Goal: Information Seeking & Learning: Learn about a topic

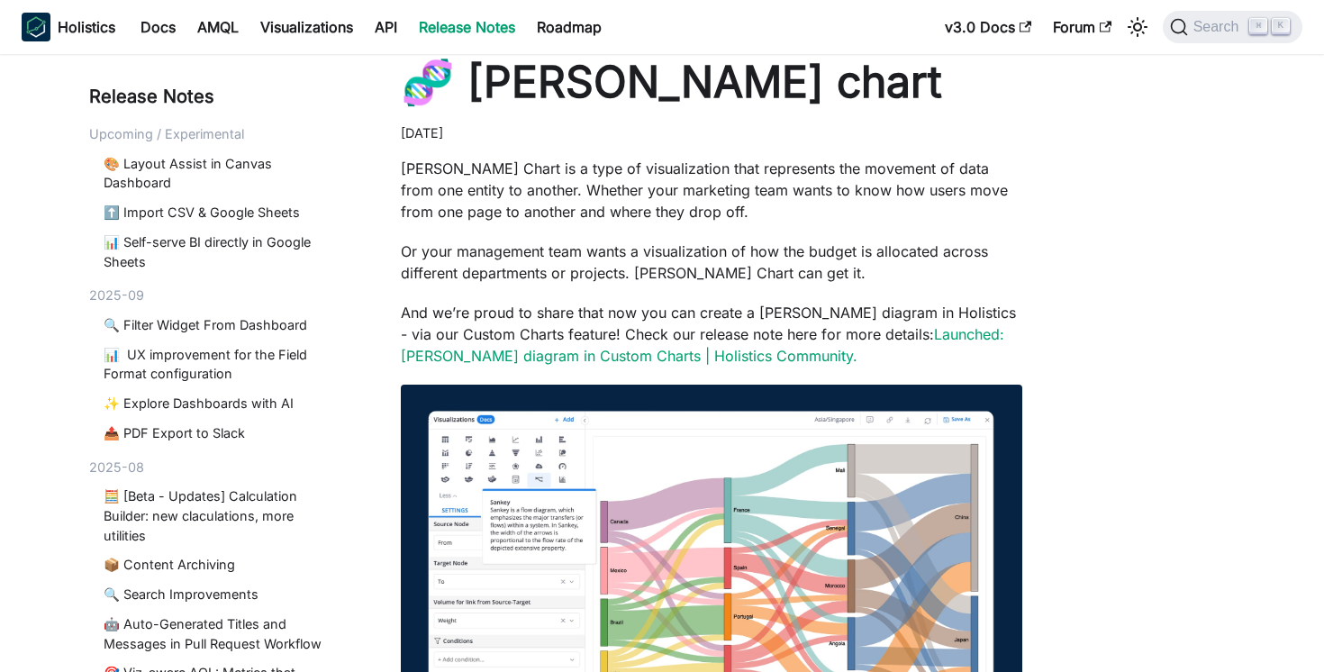
scroll to position [47, 0]
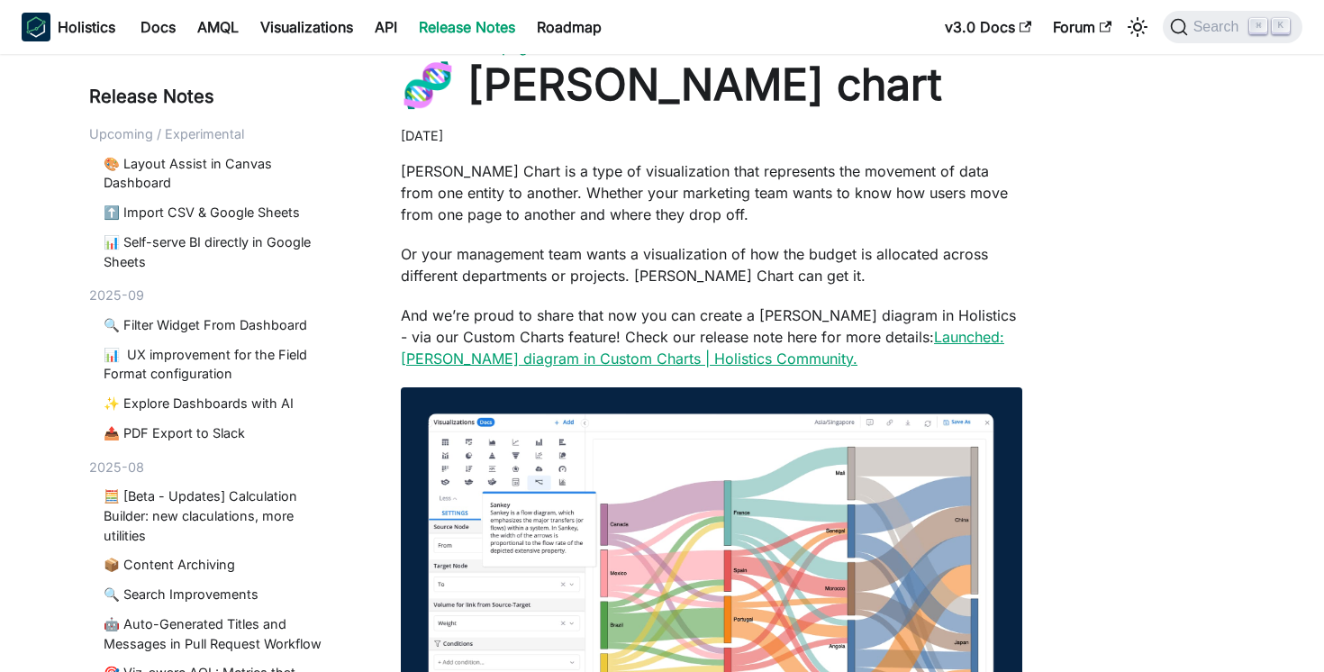
click at [709, 351] on link "Launched: Sankey diagram in Custom Charts | Holistics Community." at bounding box center [702, 348] width 603 height 40
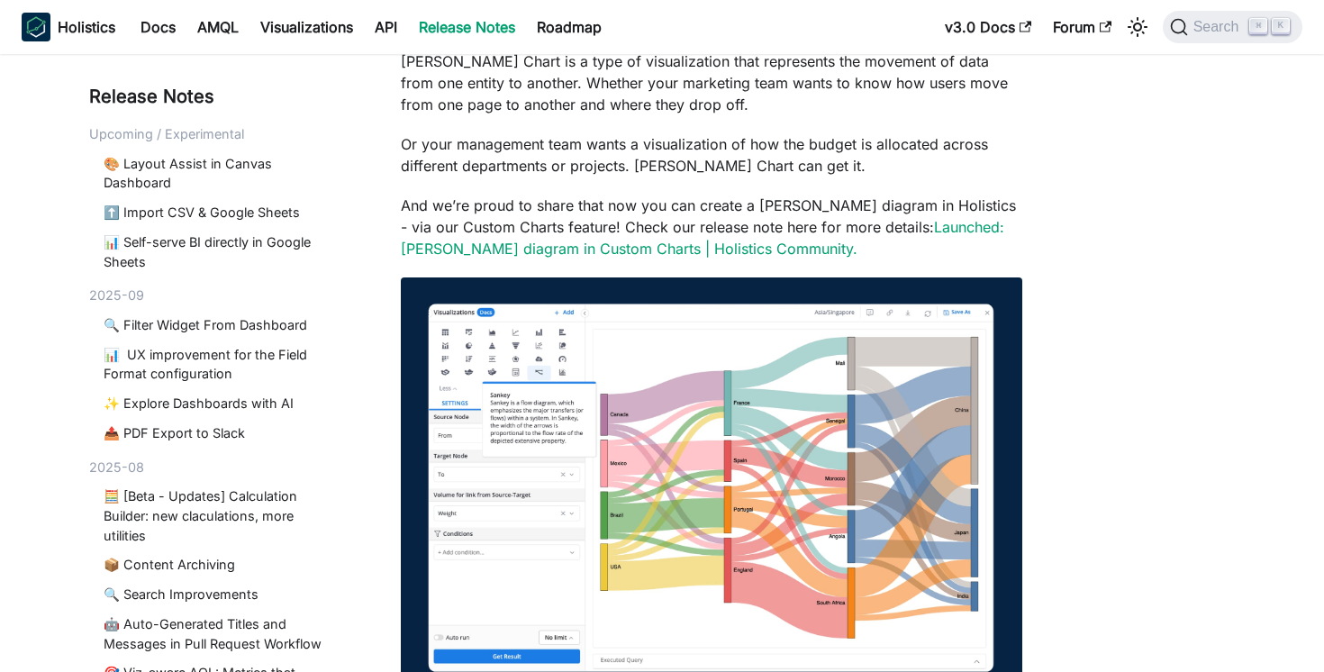
scroll to position [0, 0]
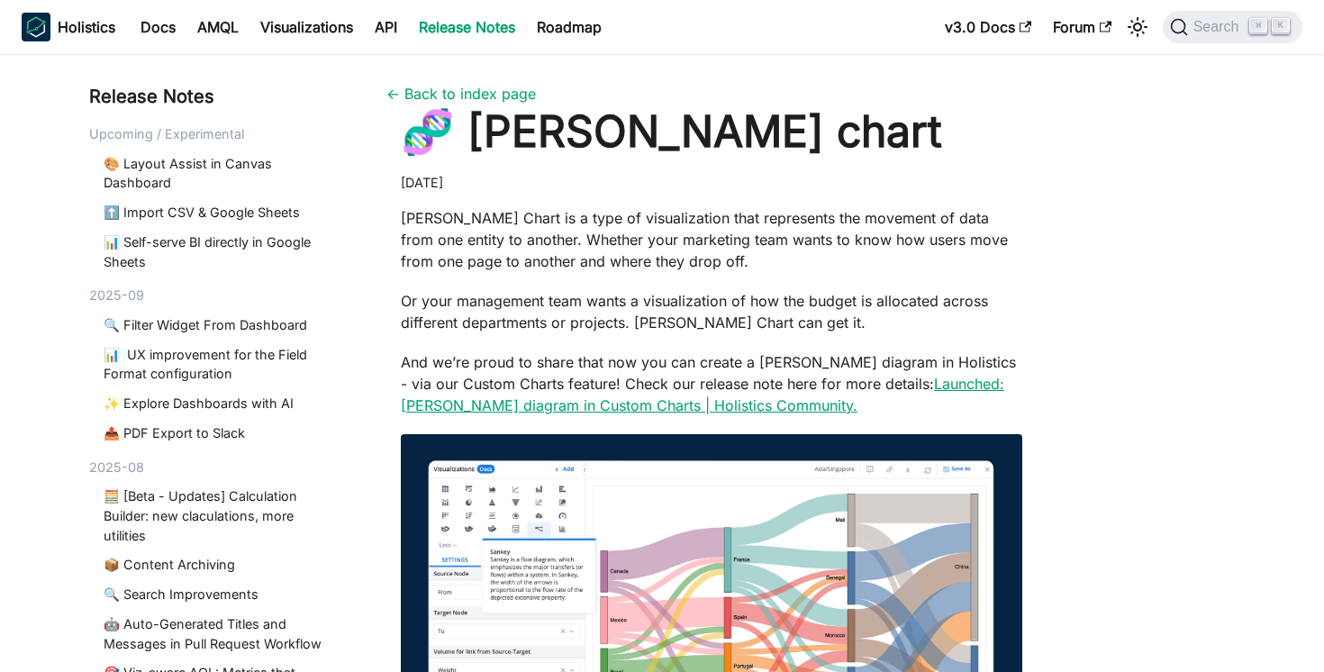
click at [670, 396] on link "Launched: Sankey diagram in Custom Charts | Holistics Community." at bounding box center [702, 395] width 603 height 40
click at [909, 379] on link "Launched: [PERSON_NAME] diagram in Custom Charts | Holistics Community." at bounding box center [702, 395] width 603 height 40
click at [487, 400] on link "Launched: Sankey diagram in Custom Charts | Holistics Community." at bounding box center [702, 395] width 603 height 40
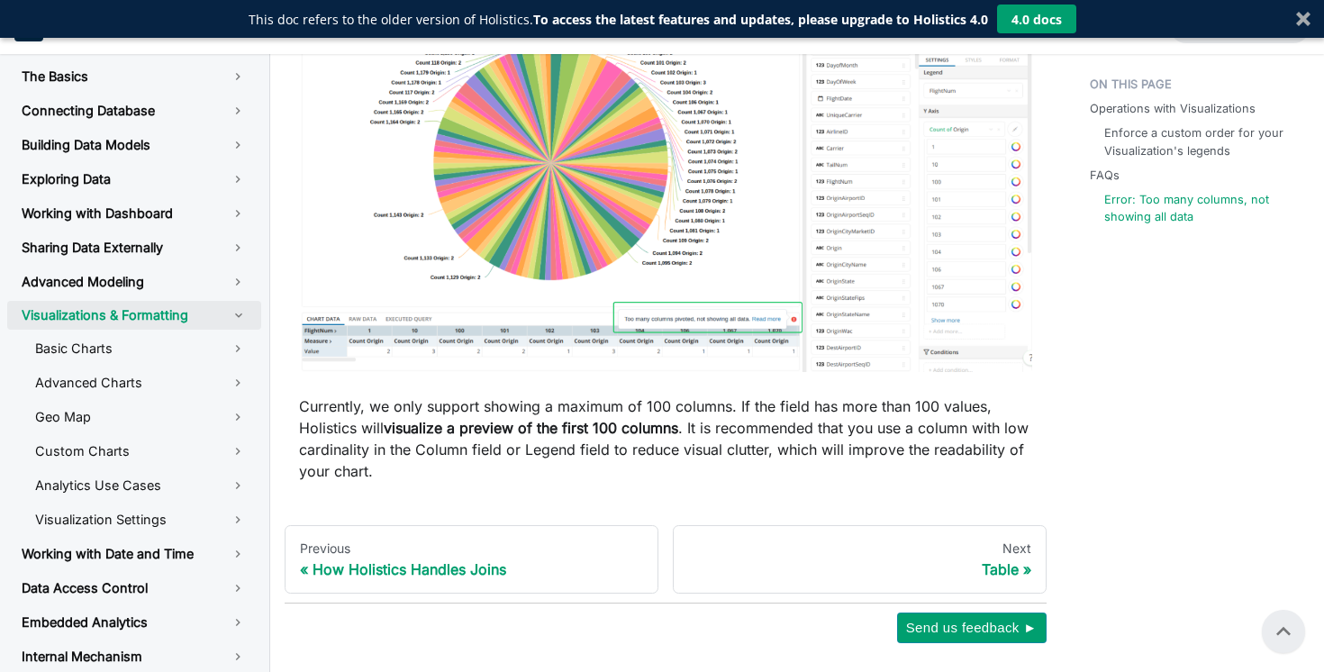
scroll to position [2457, 0]
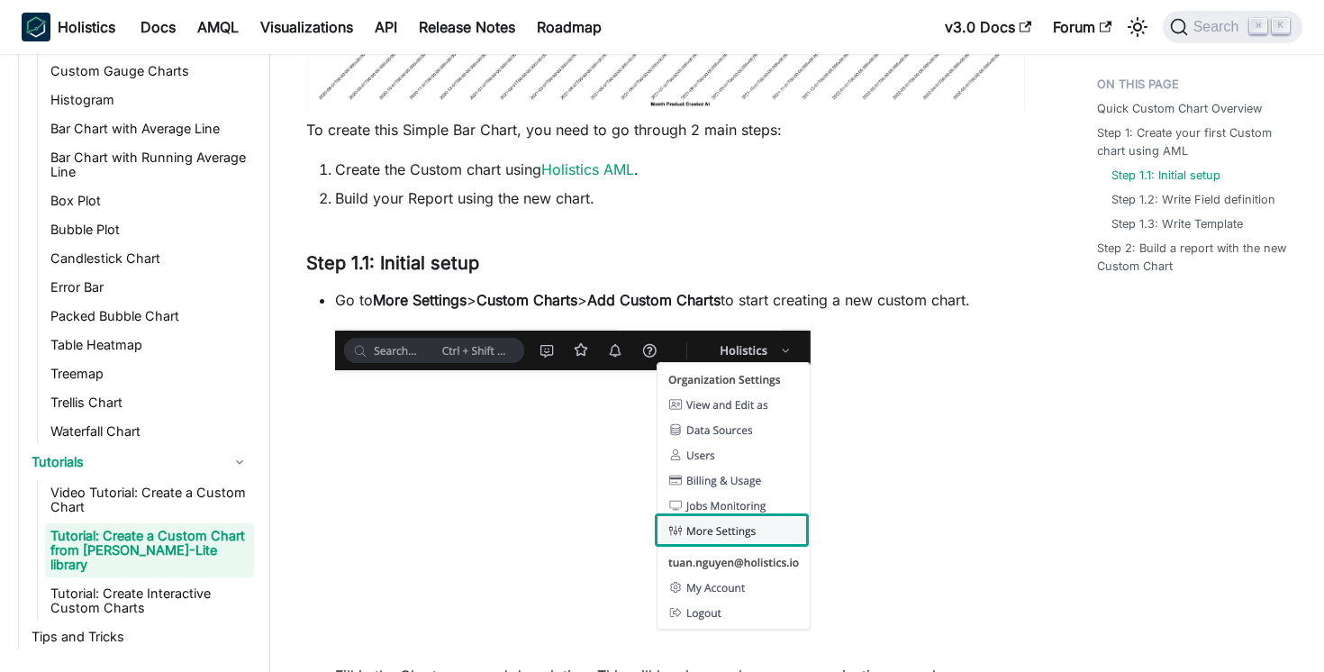
scroll to position [1302, 0]
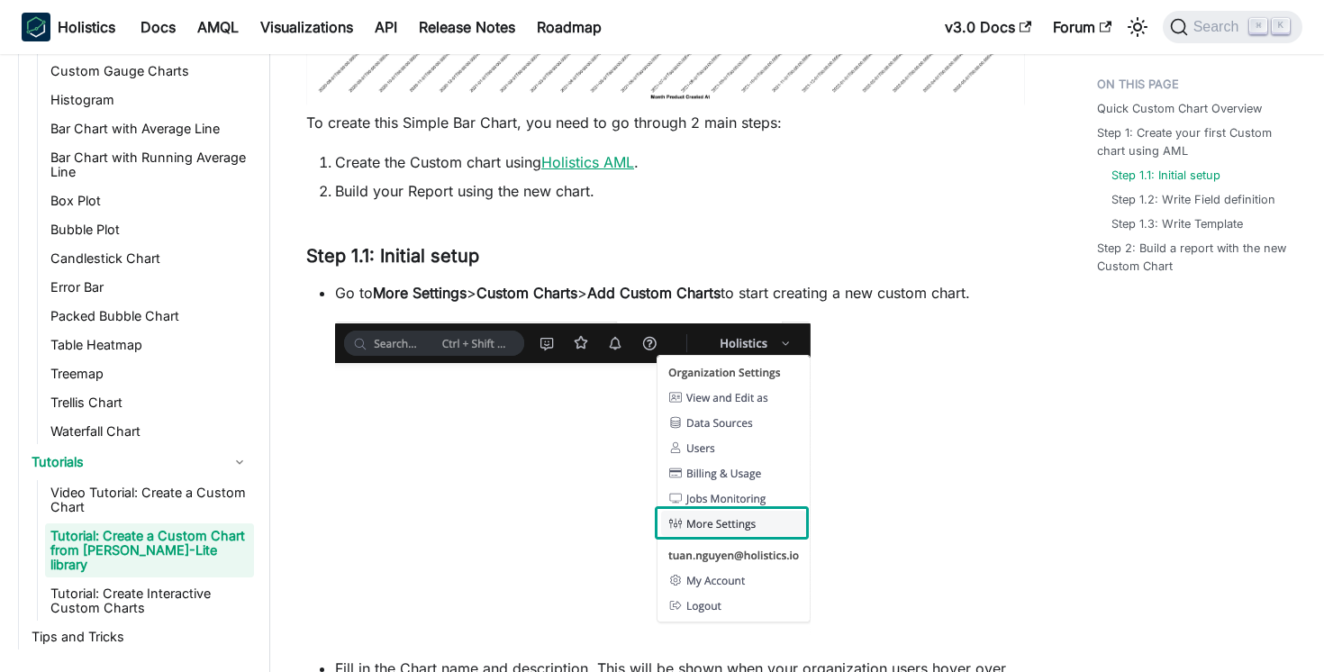
click at [576, 171] on link "Holistics AML" at bounding box center [587, 162] width 93 height 18
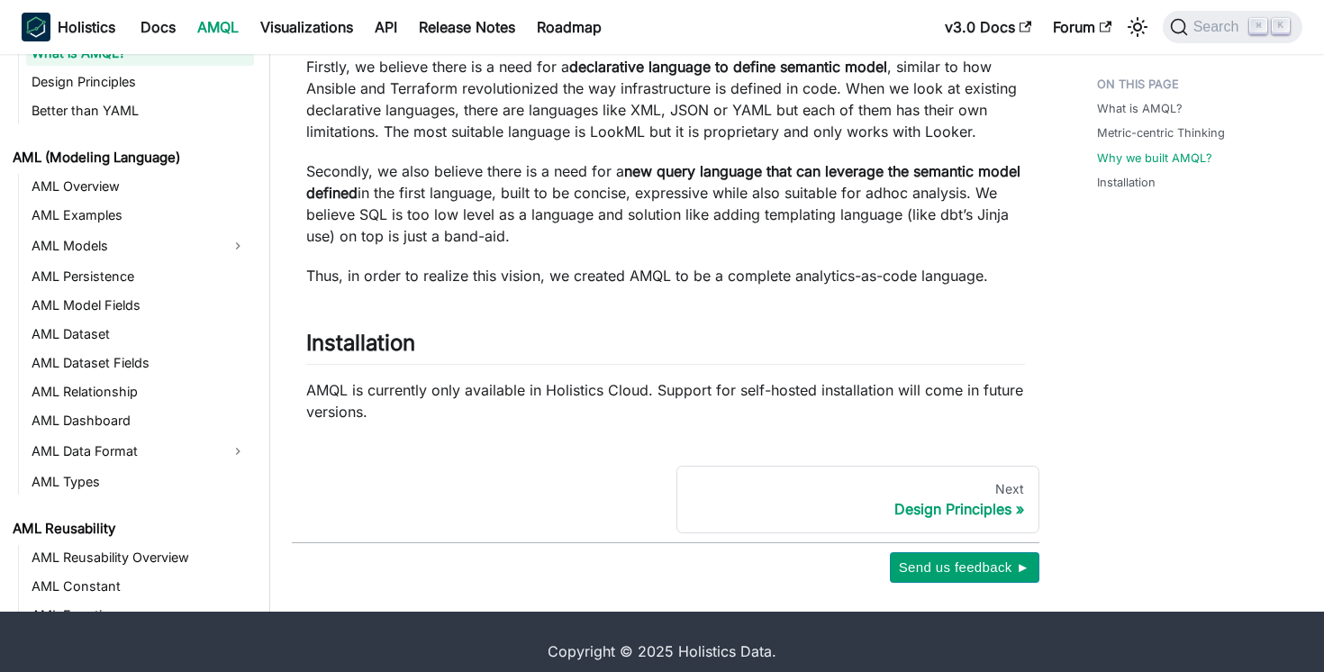
scroll to position [1113, 0]
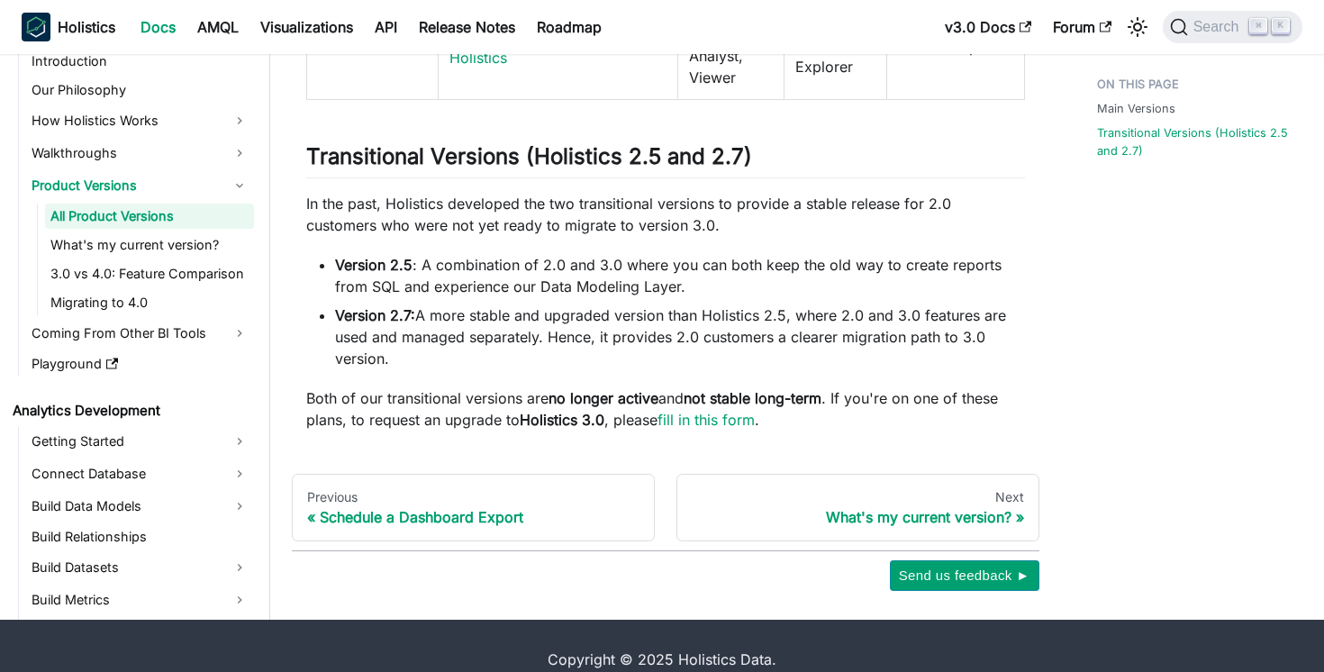
scroll to position [1636, 0]
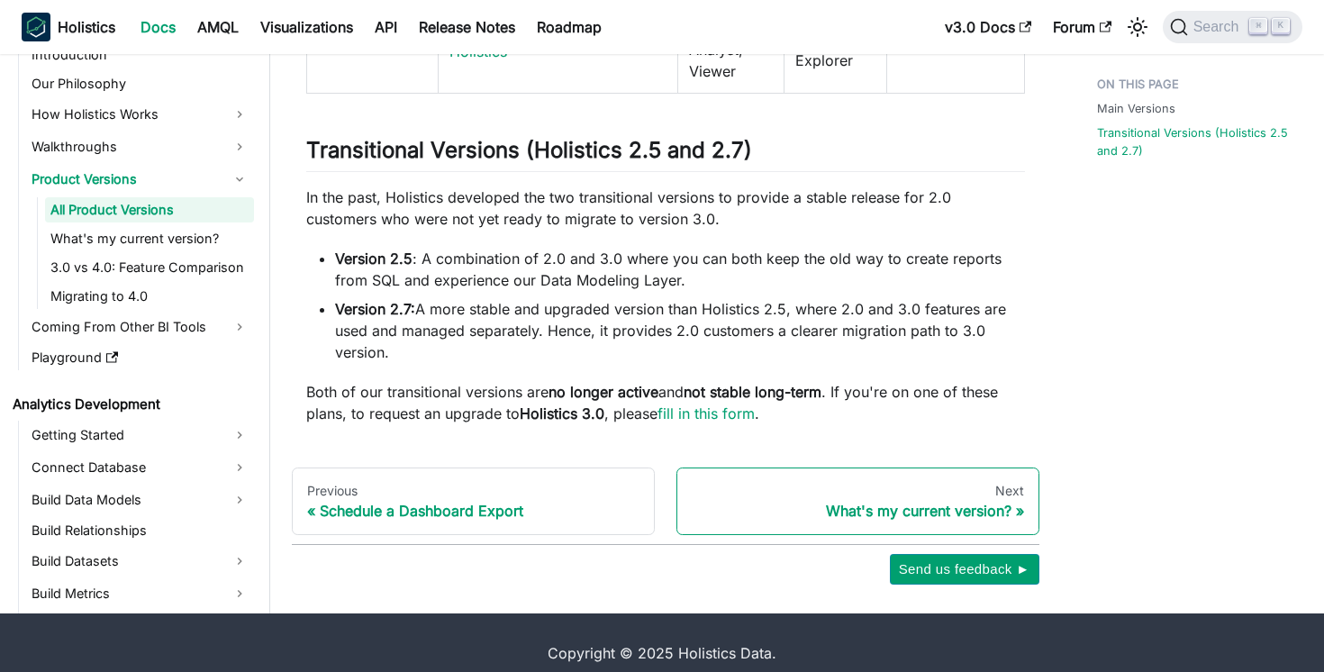
click at [897, 493] on div "Next" at bounding box center [858, 491] width 332 height 16
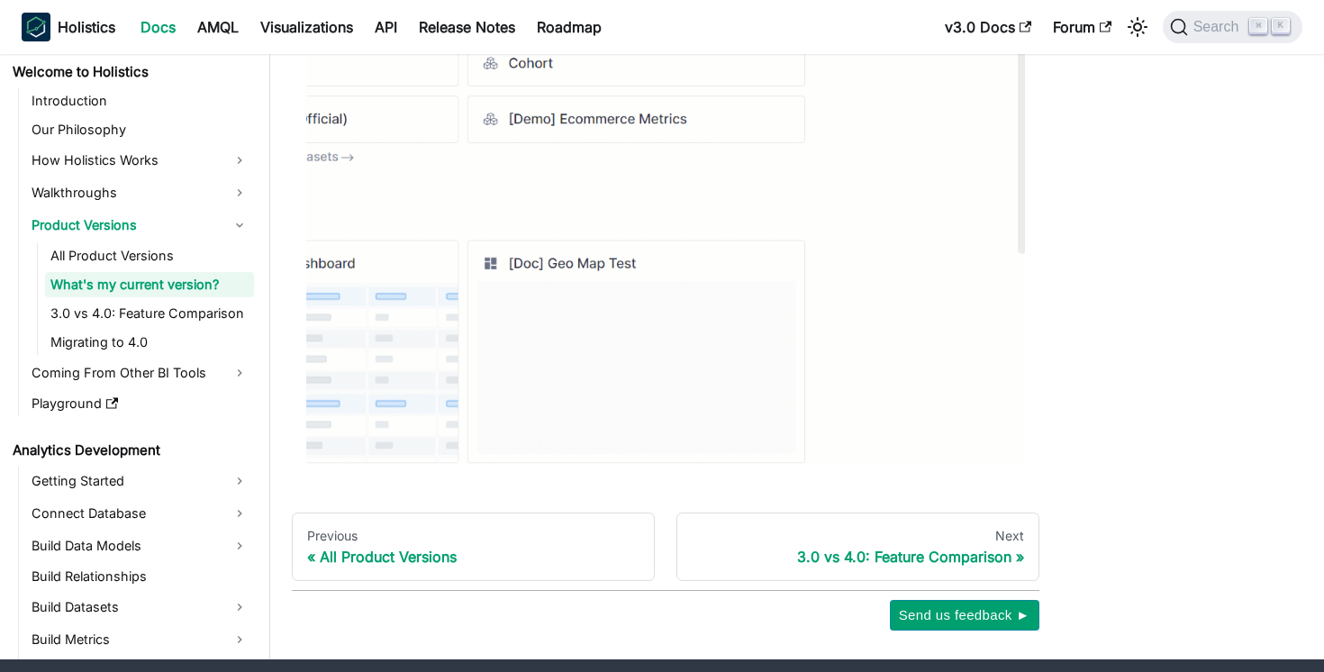
scroll to position [717, 0]
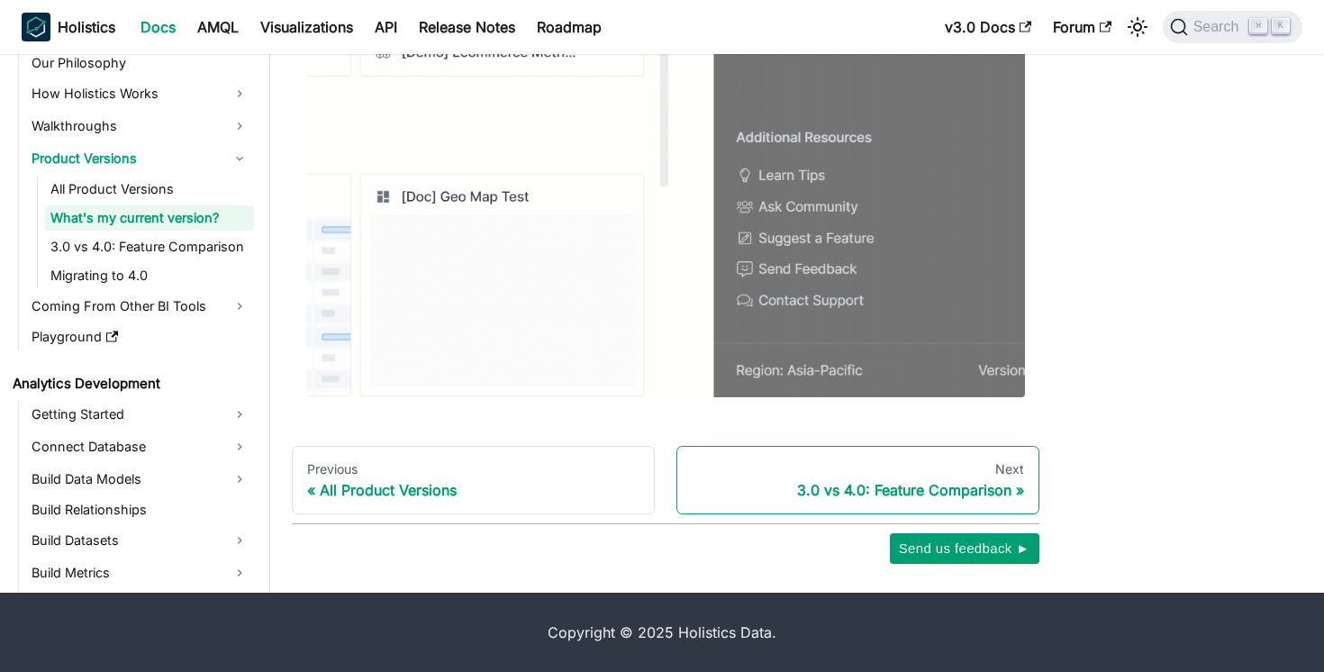
click at [890, 491] on div "3.0 vs 4.0: Feature Comparison" at bounding box center [858, 490] width 332 height 18
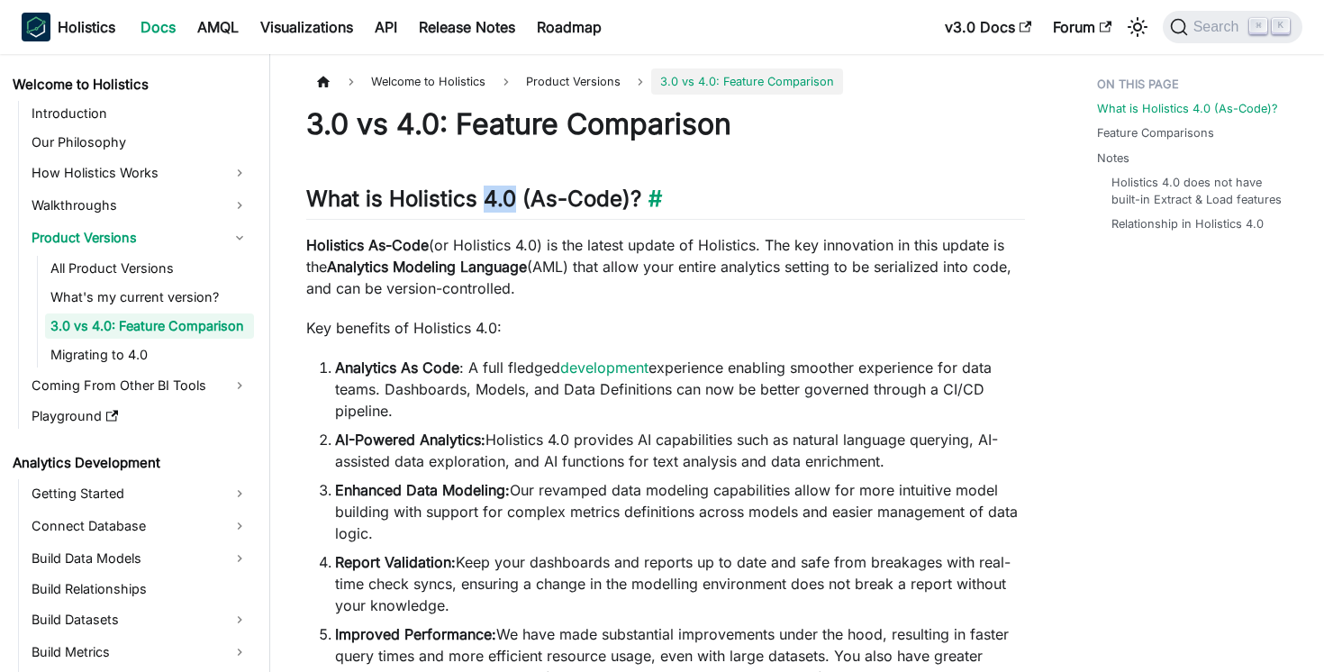
drag, startPoint x: 481, startPoint y: 196, endPoint x: 511, endPoint y: 196, distance: 29.7
click at [511, 196] on h2 "What is Holistics 4.0 (As-Code)? ​" at bounding box center [665, 202] width 719 height 34
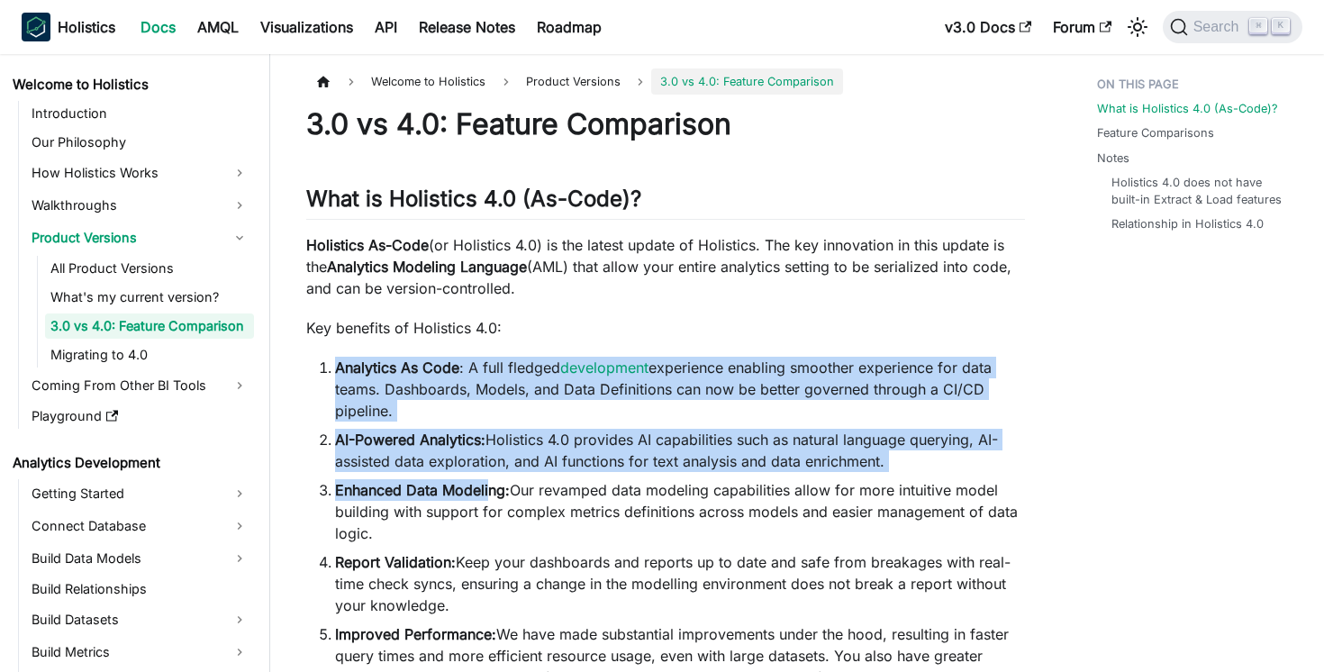
drag, startPoint x: 324, startPoint y: 360, endPoint x: 490, endPoint y: 486, distance: 208.2
click at [490, 486] on ol "Analytics As Code : A full fledged development experience enabling smoother exp…" at bounding box center [665, 584] width 719 height 454
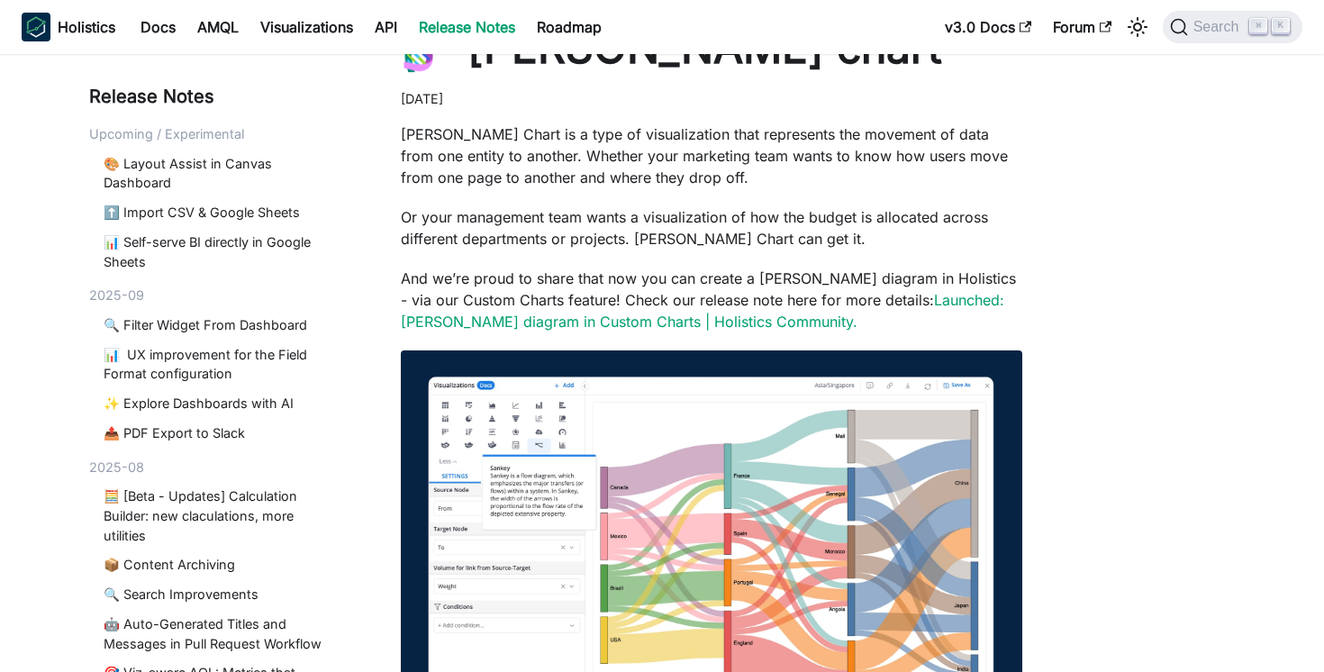
scroll to position [49, 0]
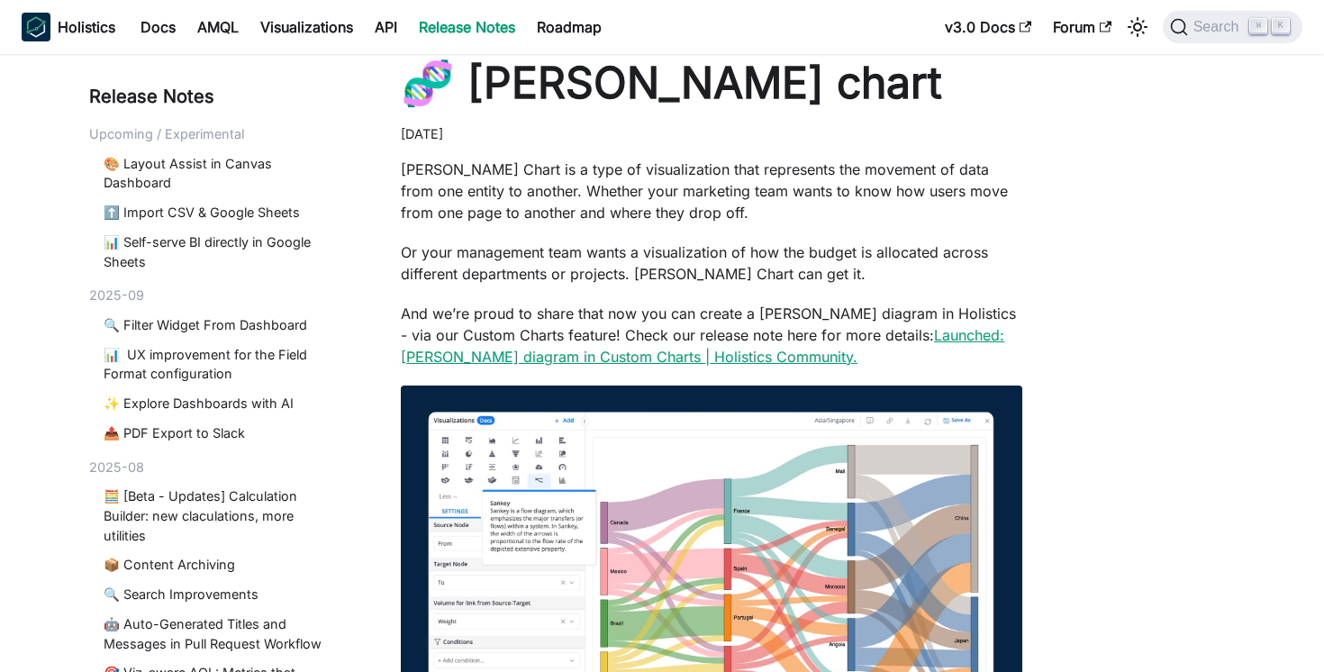
click at [932, 331] on link "Launched: Sankey diagram in Custom Charts | Holistics Community." at bounding box center [702, 346] width 603 height 40
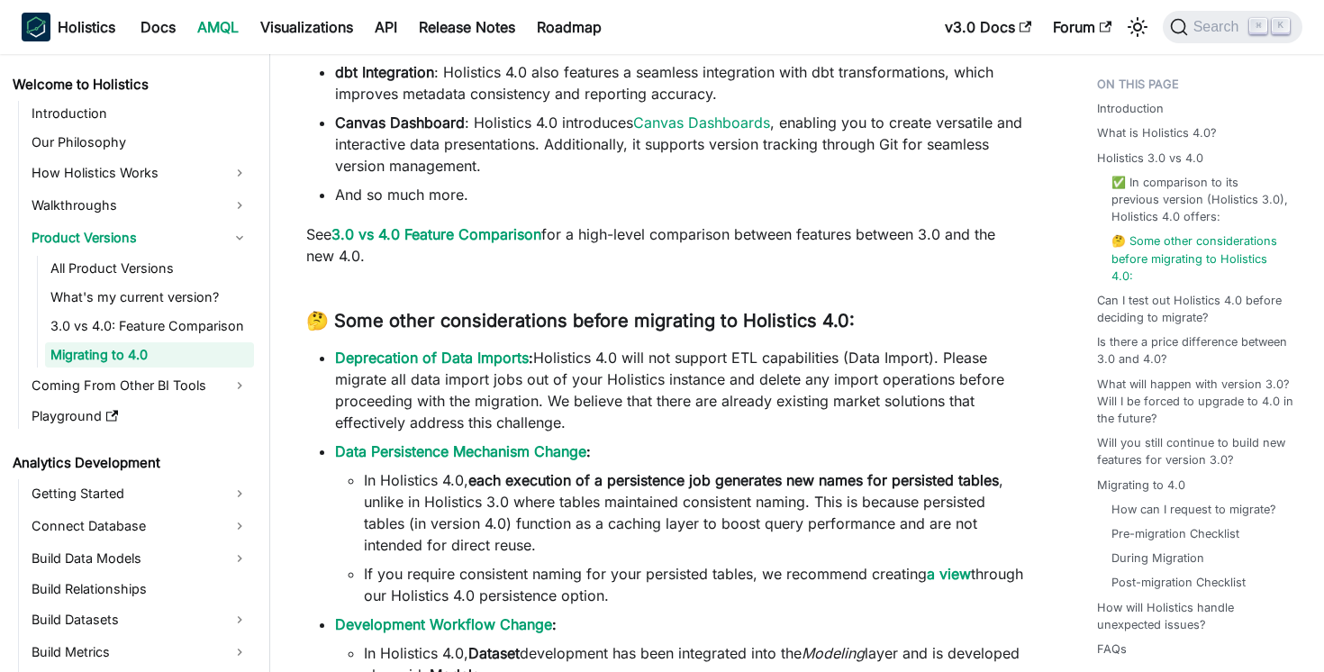
scroll to position [1350, 0]
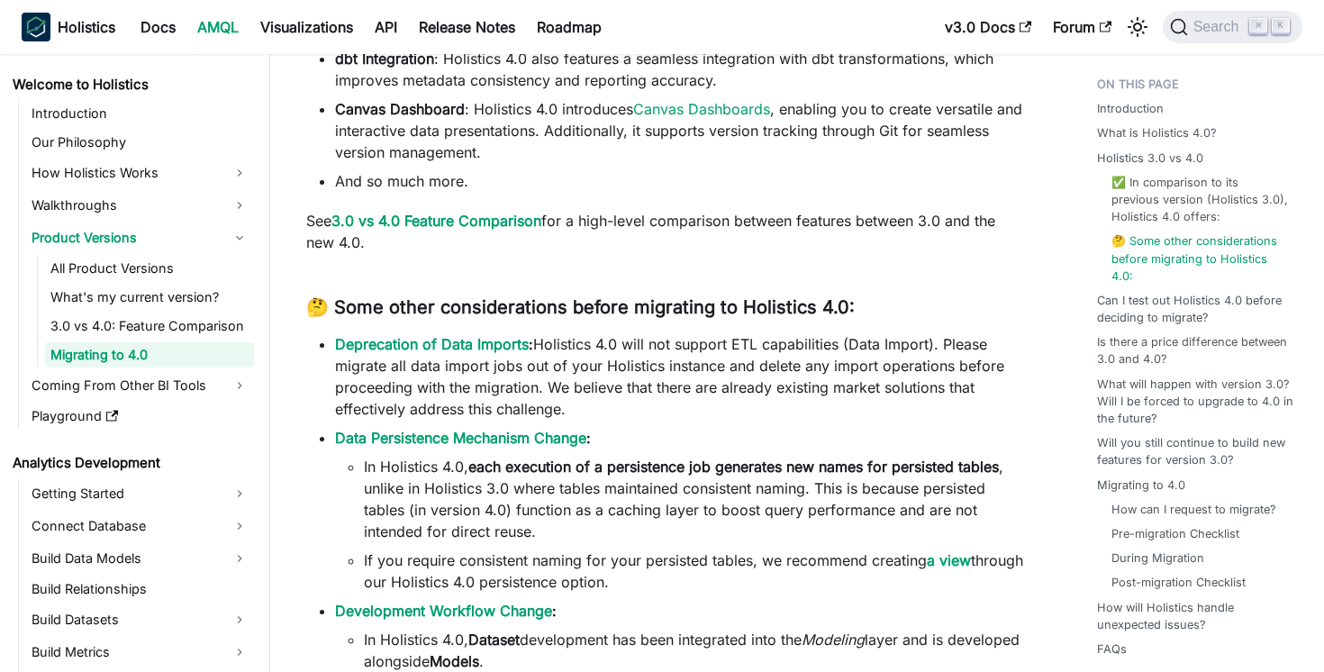
drag, startPoint x: 327, startPoint y: 339, endPoint x: 724, endPoint y: 413, distance: 404.1
click at [725, 413] on li "Deprecation of Data Imports : Holistics 4.0 will not support ETL capabilities (…" at bounding box center [680, 376] width 690 height 86
click at [724, 413] on li "Deprecation of Data Imports : Holistics 4.0 will not support ETL capabilities (…" at bounding box center [680, 376] width 690 height 86
drag, startPoint x: 705, startPoint y: 407, endPoint x: 333, endPoint y: 342, distance: 377.5
click at [333, 342] on ul "Deprecation of Data Imports : Holistics 4.0 will not support ETL capabilities (…" at bounding box center [665, 563] width 719 height 461
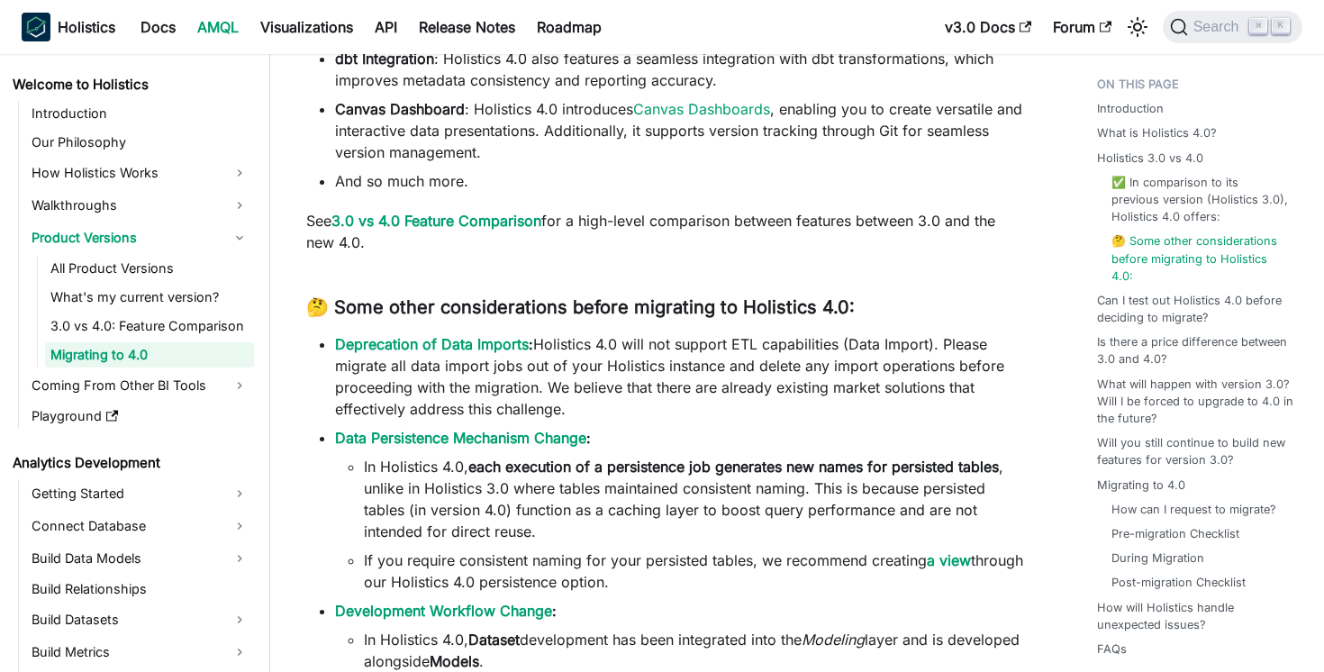
click at [597, 404] on li "Deprecation of Data Imports : Holistics 4.0 will not support ETL capabilities (…" at bounding box center [680, 376] width 690 height 86
drag, startPoint x: 602, startPoint y: 408, endPoint x: 327, endPoint y: 348, distance: 281.2
click at [335, 348] on li "Deprecation of Data Imports : Holistics 4.0 will not support ETL capabilities (…" at bounding box center [680, 376] width 690 height 86
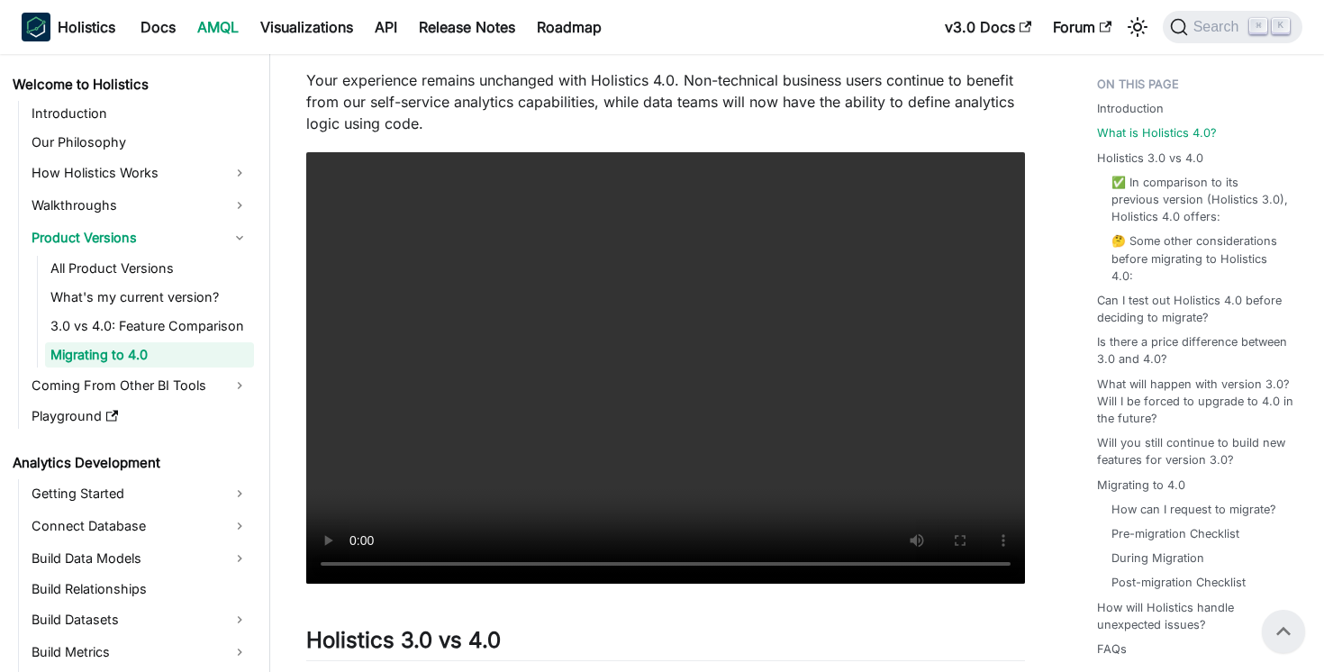
scroll to position [0, 0]
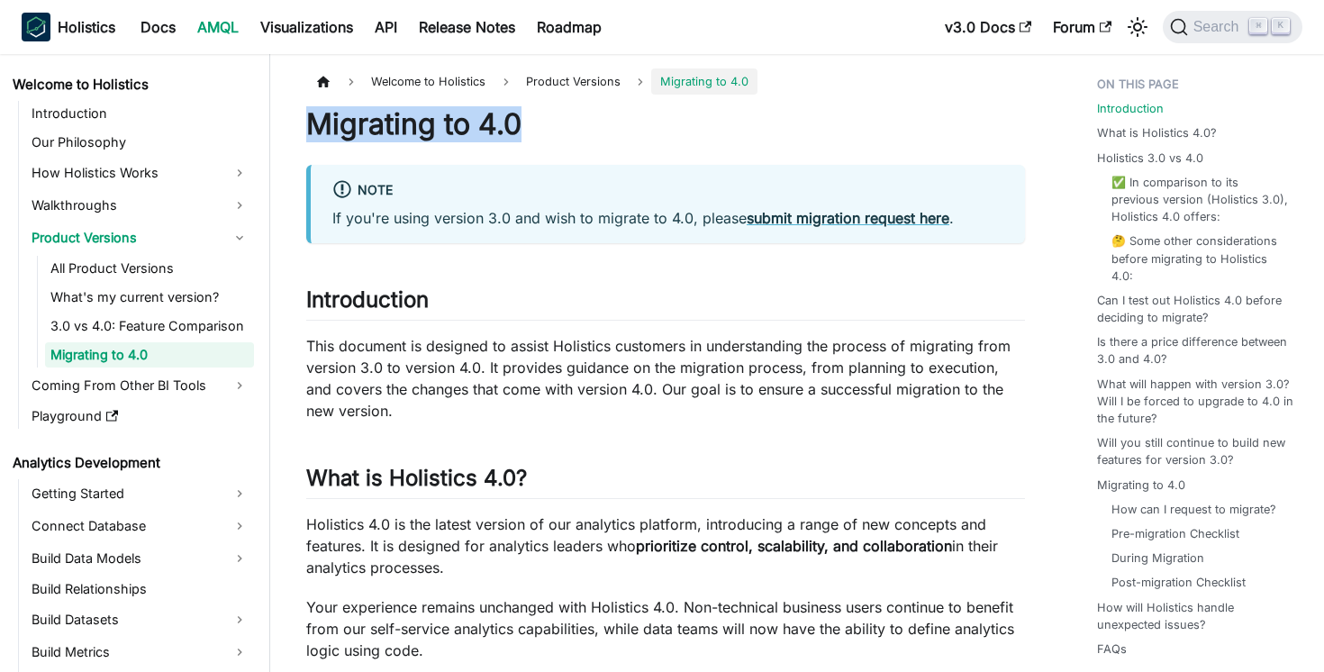
drag, startPoint x: 312, startPoint y: 129, endPoint x: 524, endPoint y: 136, distance: 212.6
click at [524, 136] on h1 "Migrating to 4.0" at bounding box center [665, 124] width 719 height 36
drag, startPoint x: 560, startPoint y: 135, endPoint x: 294, endPoint y: 116, distance: 267.2
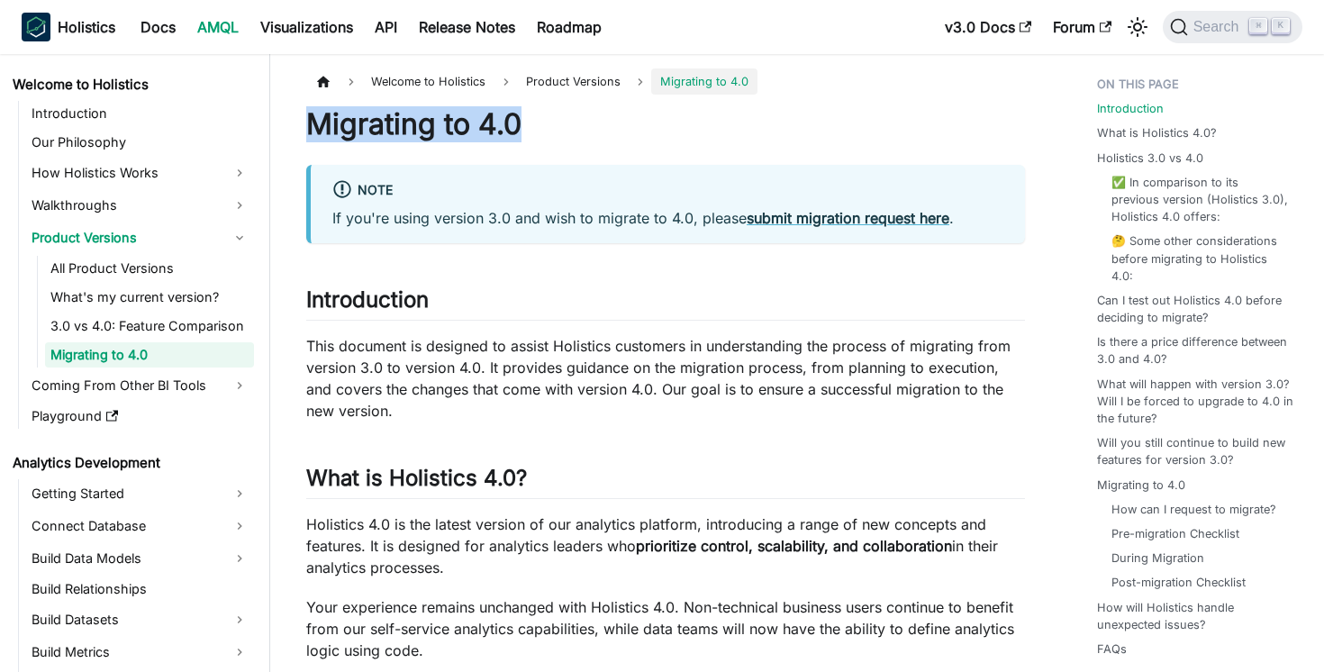
drag, startPoint x: 644, startPoint y: 132, endPoint x: 312, endPoint y: 124, distance: 332.4
click at [312, 124] on h1 "Migrating to 4.0" at bounding box center [665, 124] width 719 height 36
drag, startPoint x: 312, startPoint y: 124, endPoint x: 518, endPoint y: 136, distance: 206.5
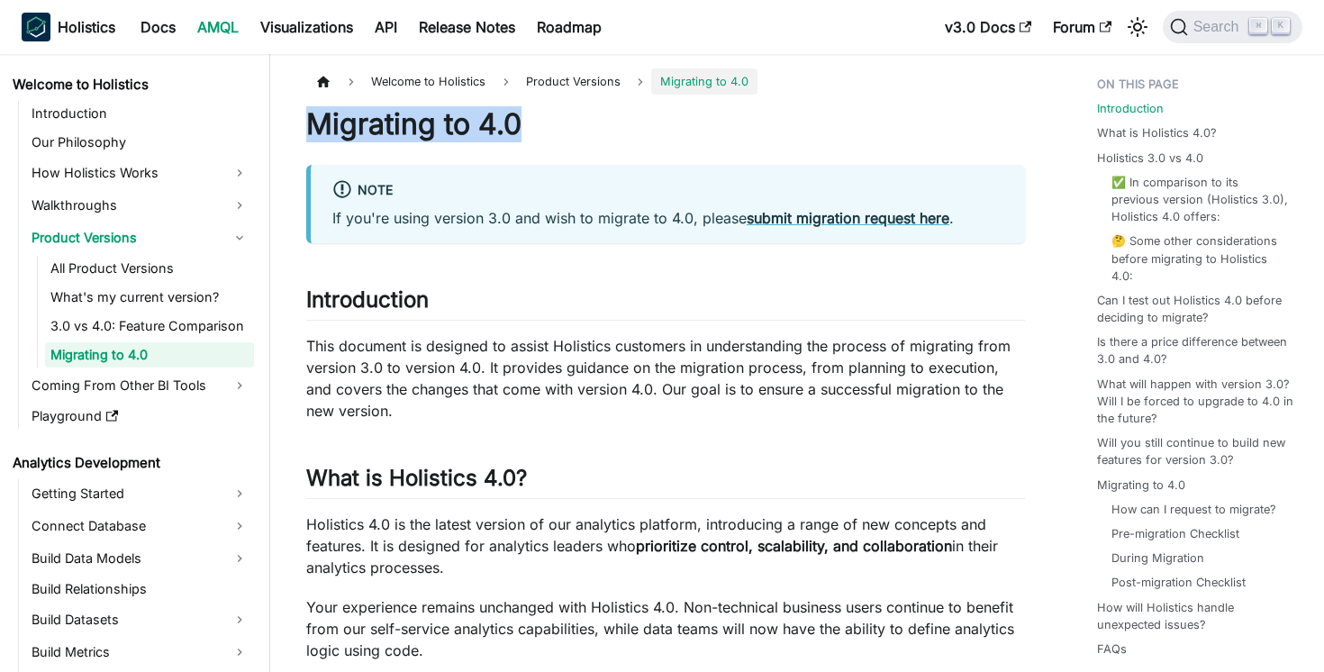
click at [518, 136] on h1 "Migrating to 4.0" at bounding box center [665, 124] width 719 height 36
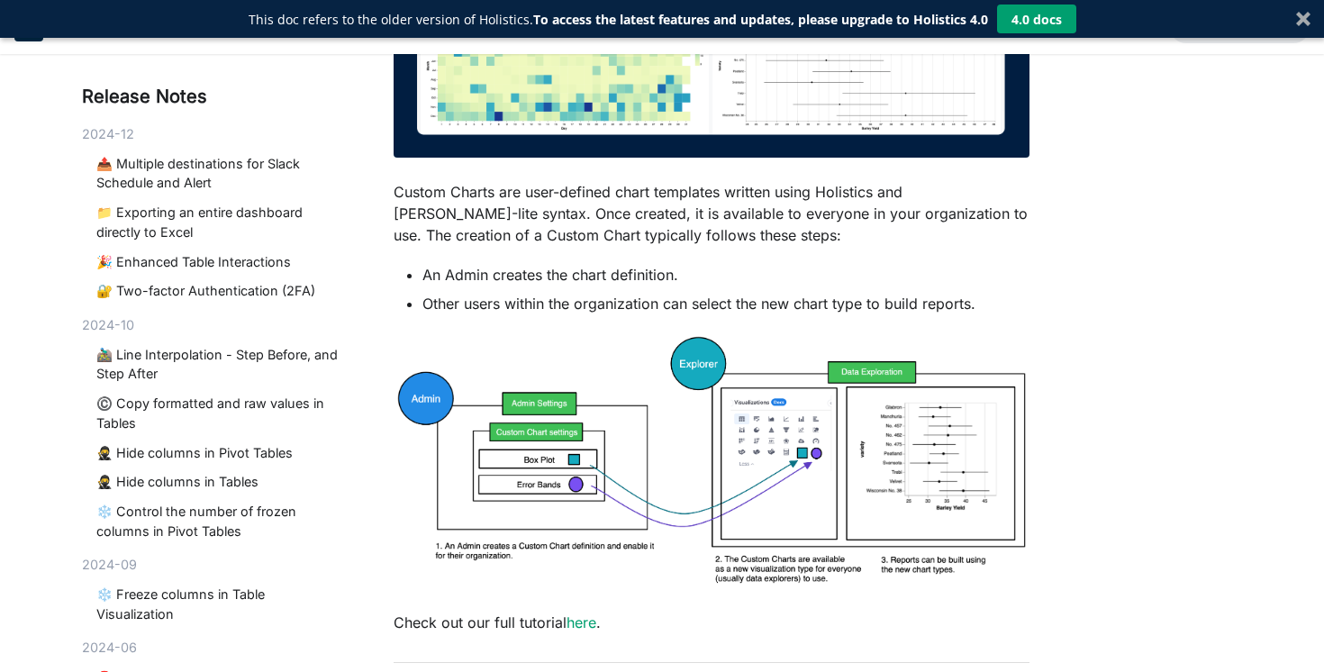
scroll to position [853, 0]
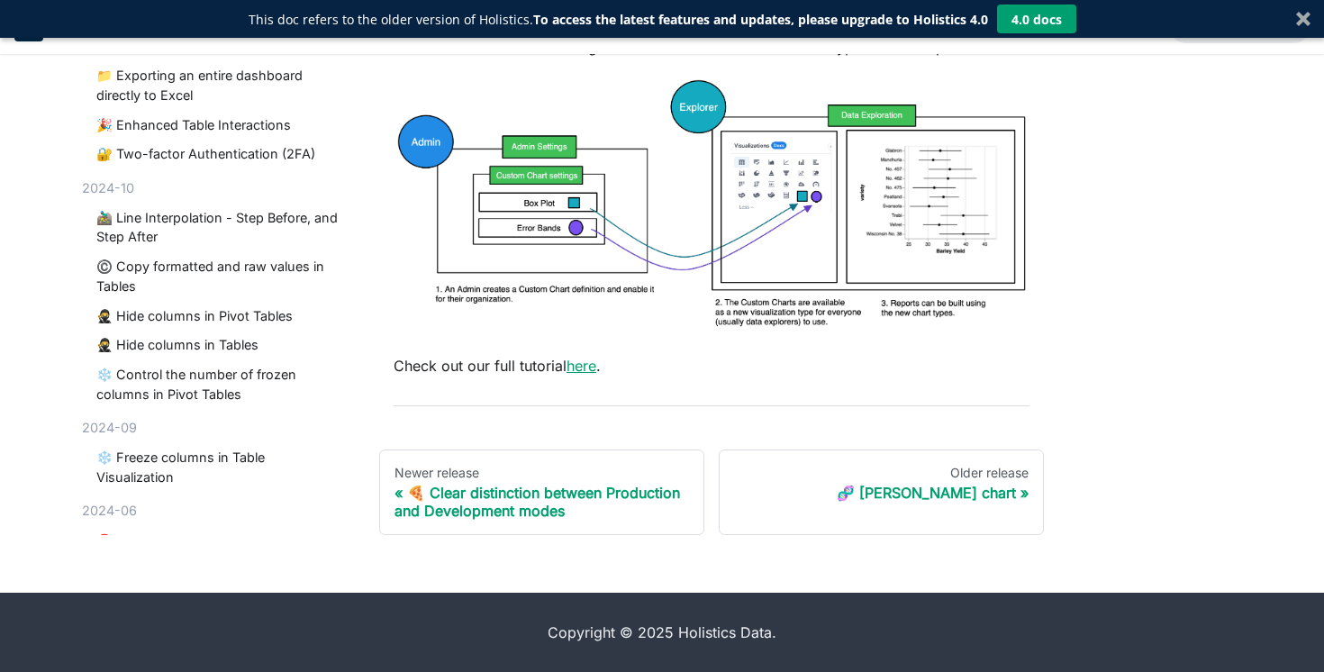
click at [575, 369] on link "here" at bounding box center [581, 366] width 30 height 18
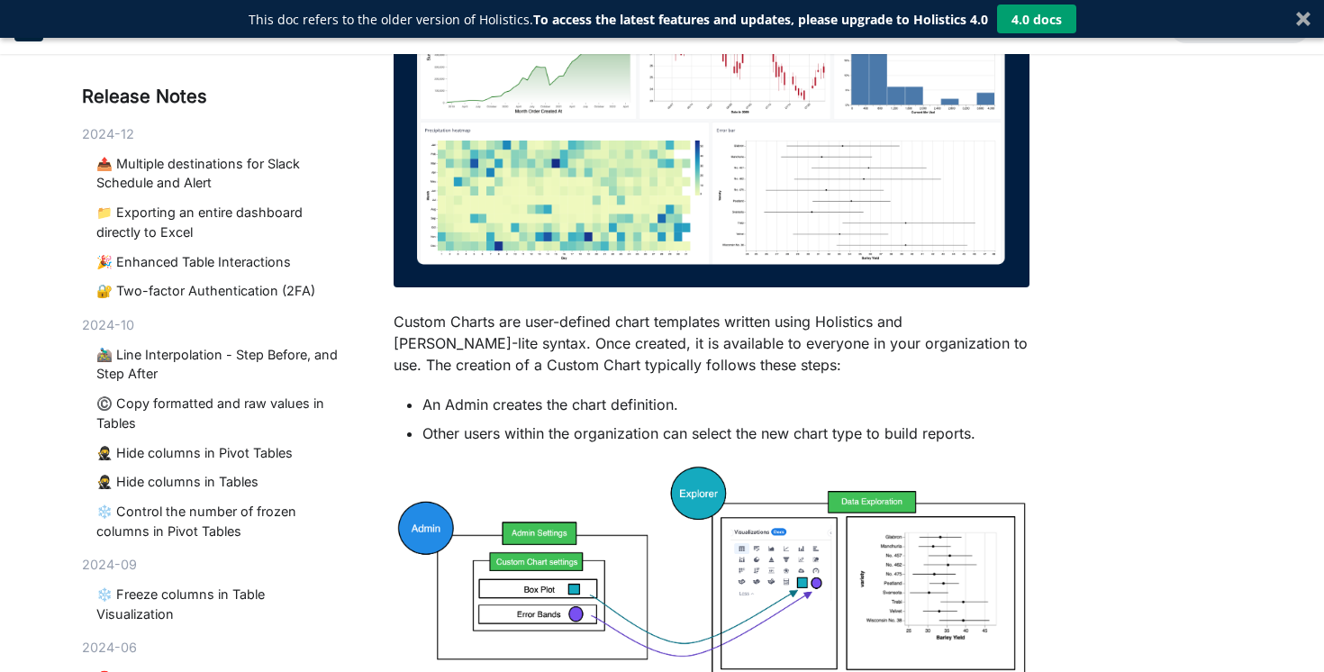
scroll to position [0, 0]
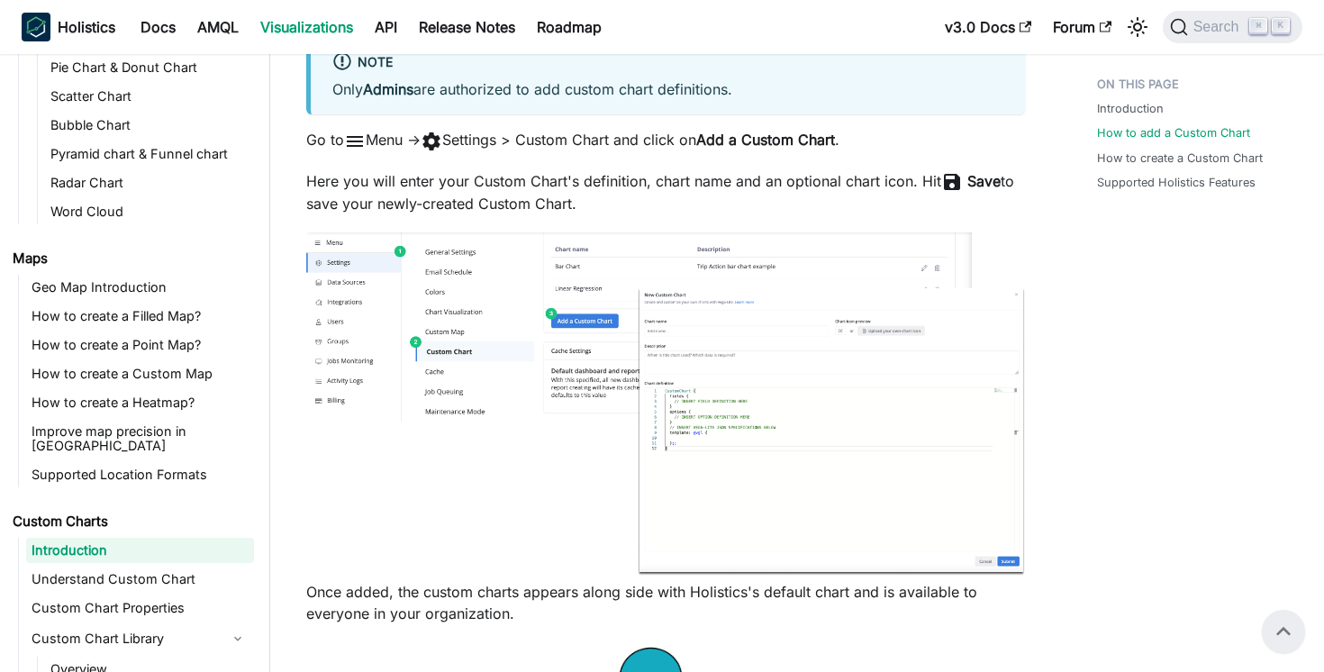
scroll to position [1224, 0]
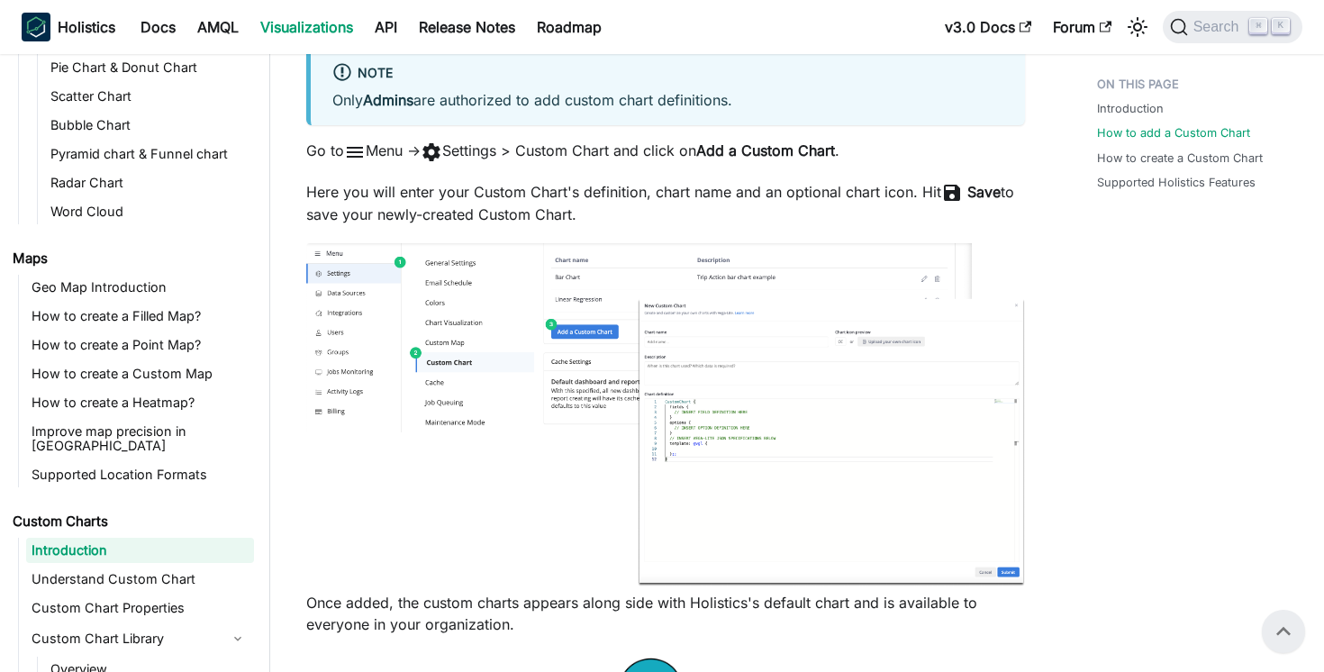
click at [717, 443] on img at bounding box center [665, 414] width 719 height 342
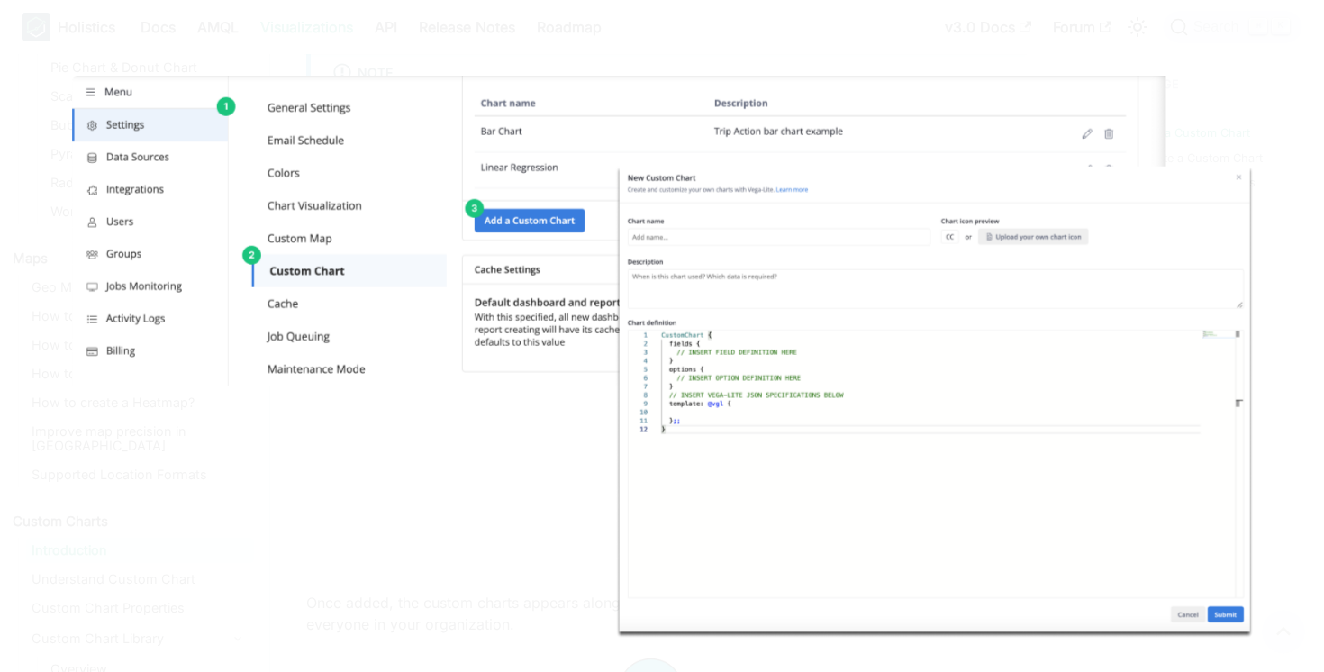
click at [717, 442] on img at bounding box center [662, 357] width 1181 height 563
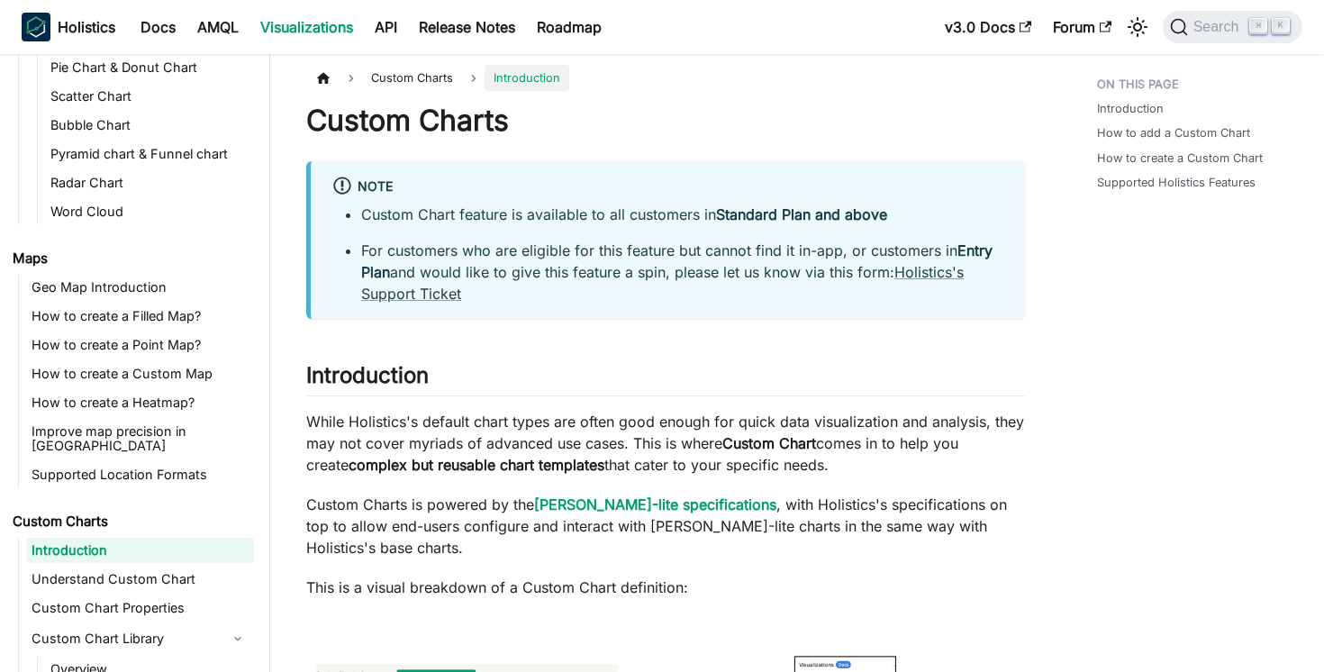
scroll to position [0, 0]
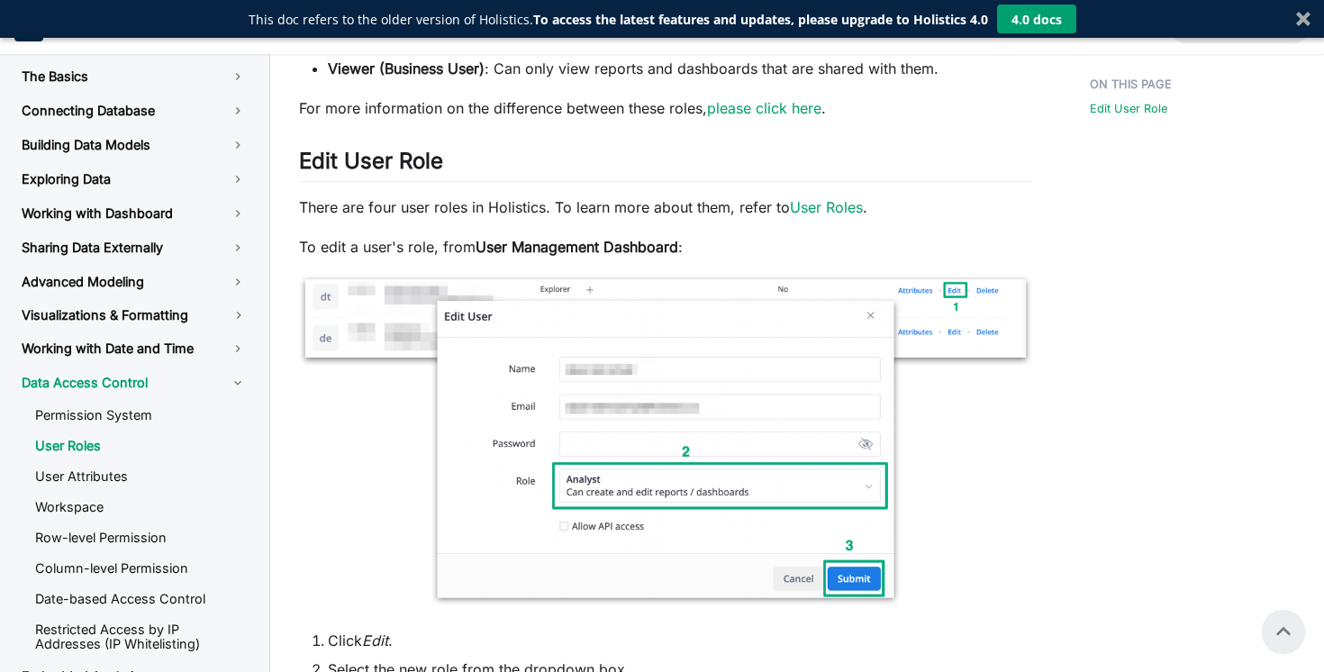
scroll to position [394, 0]
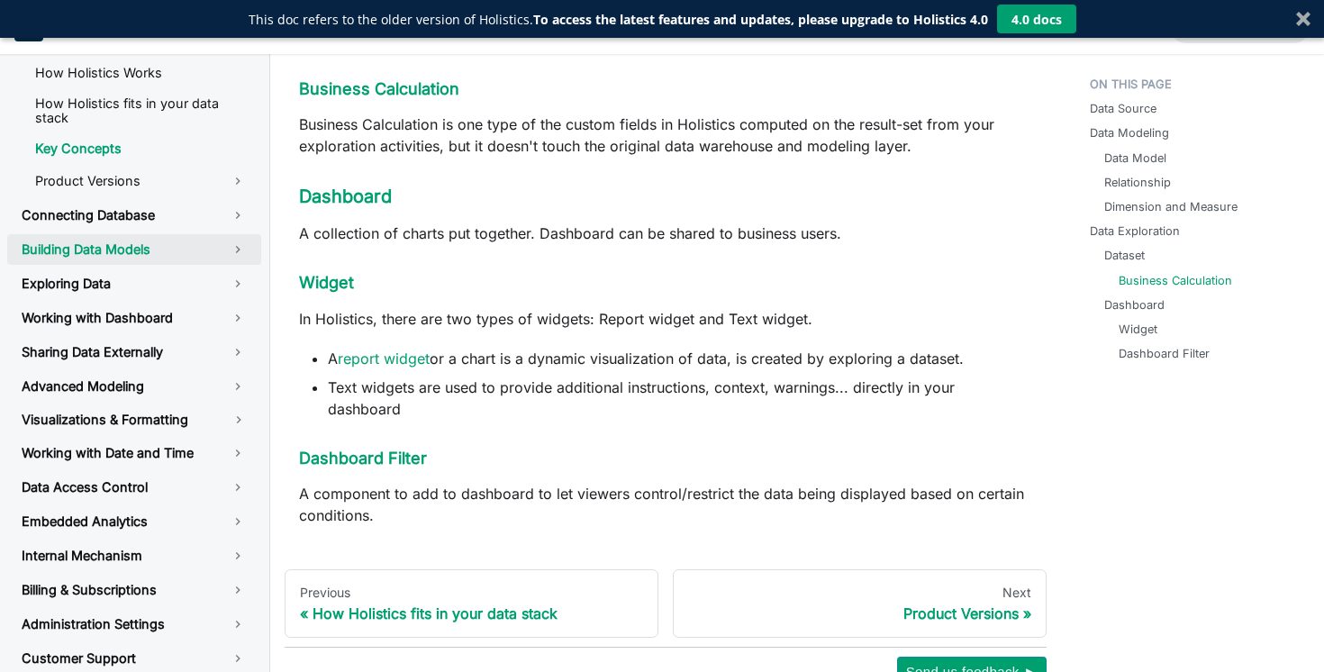
scroll to position [126, 0]
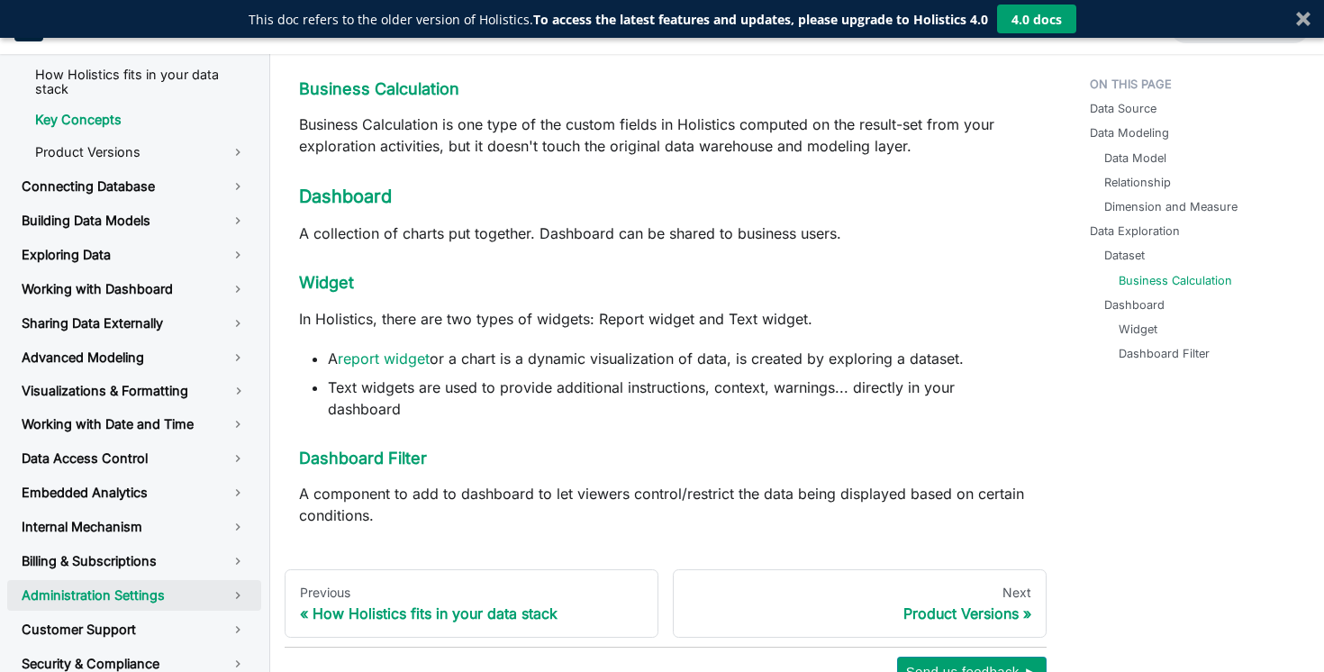
click at [195, 580] on link "Administration Settings" at bounding box center [134, 595] width 254 height 31
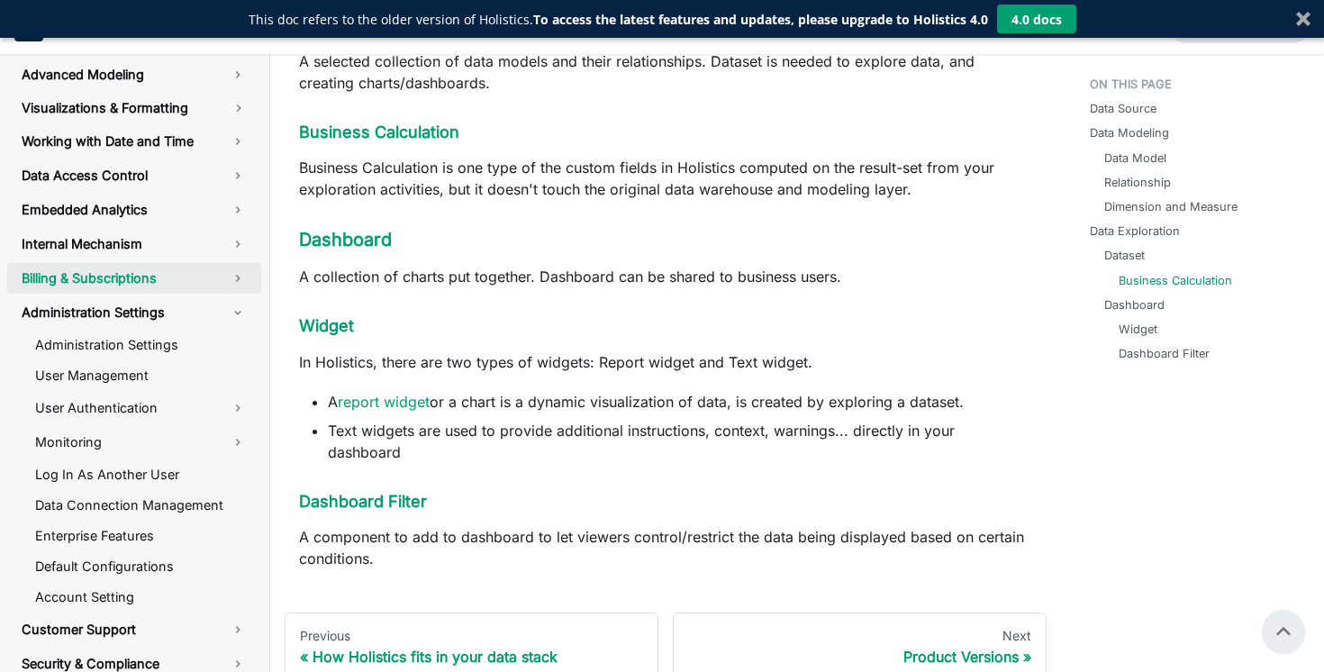
scroll to position [1026, 0]
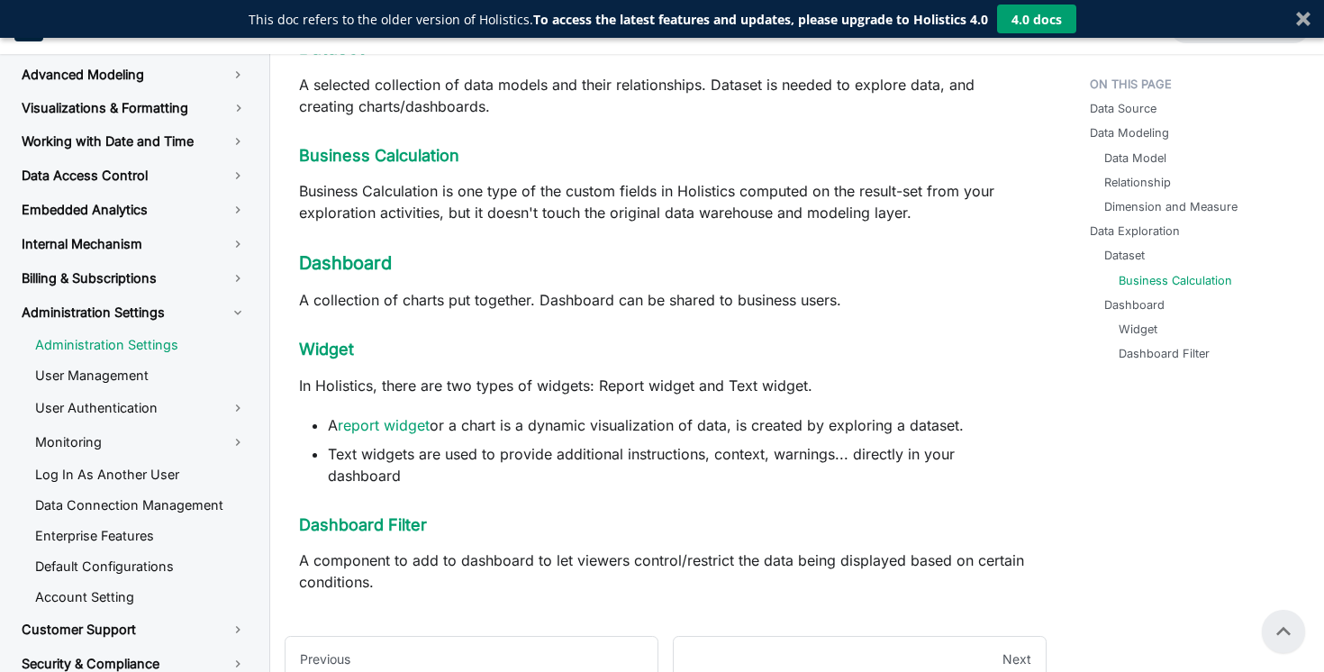
click at [203, 331] on link "Administration Settings" at bounding box center [141, 344] width 240 height 27
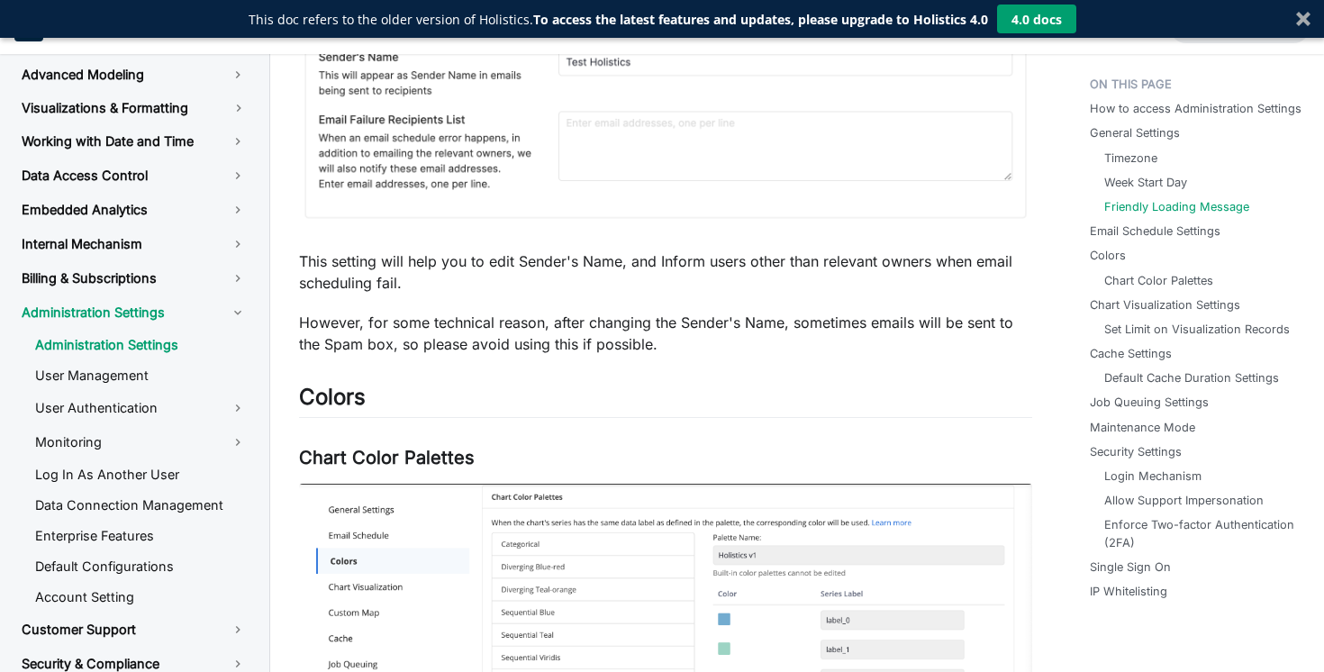
scroll to position [1015, 0]
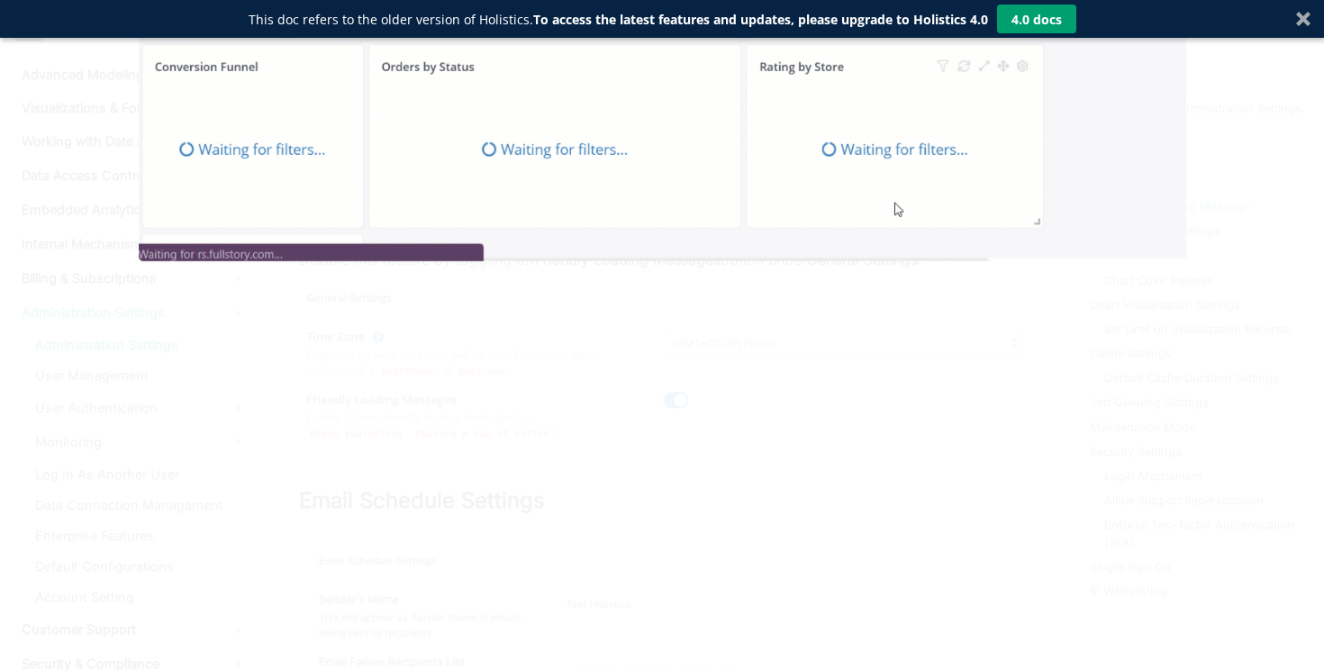
click at [27, 265] on div at bounding box center [662, 336] width 1324 height 672
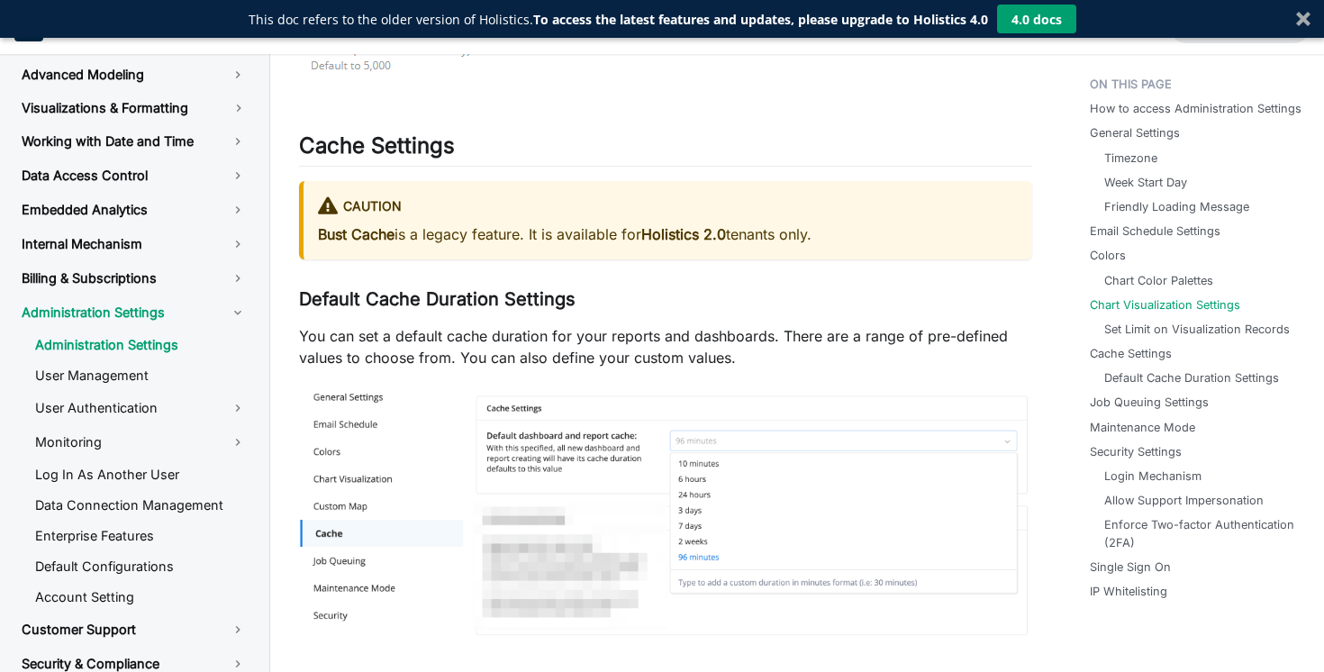
scroll to position [2700, 0]
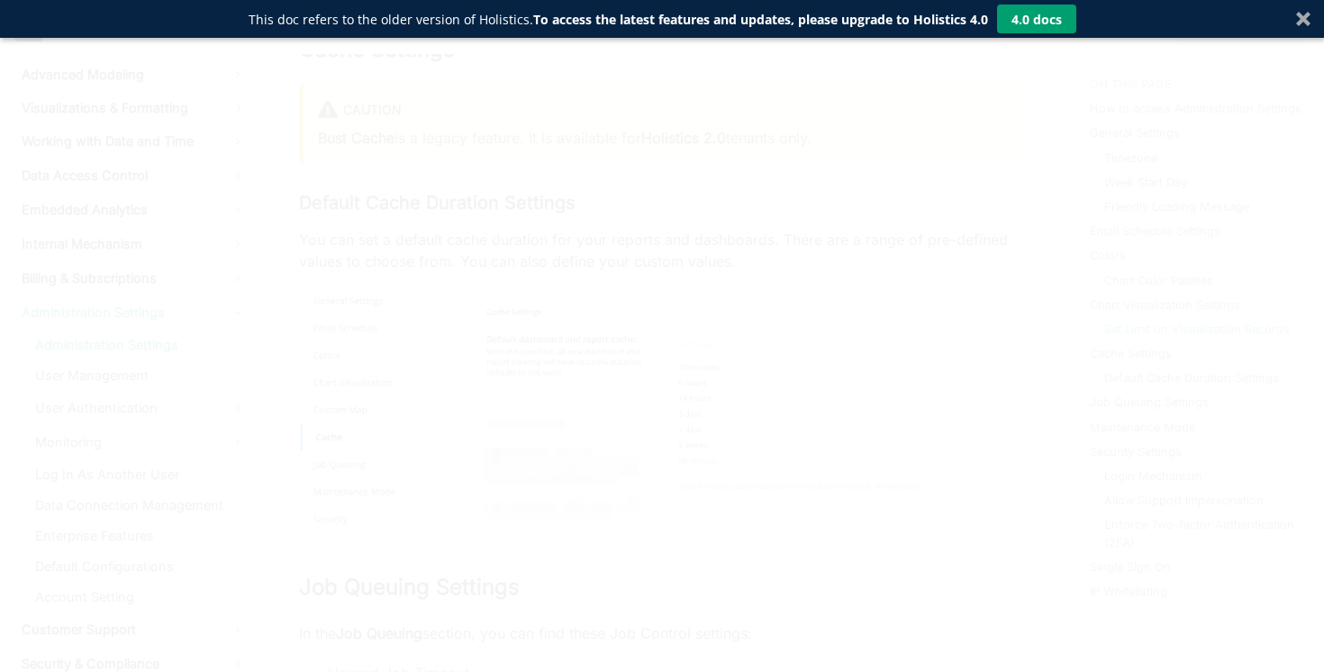
click at [355, 288] on div at bounding box center [662, 336] width 1324 height 672
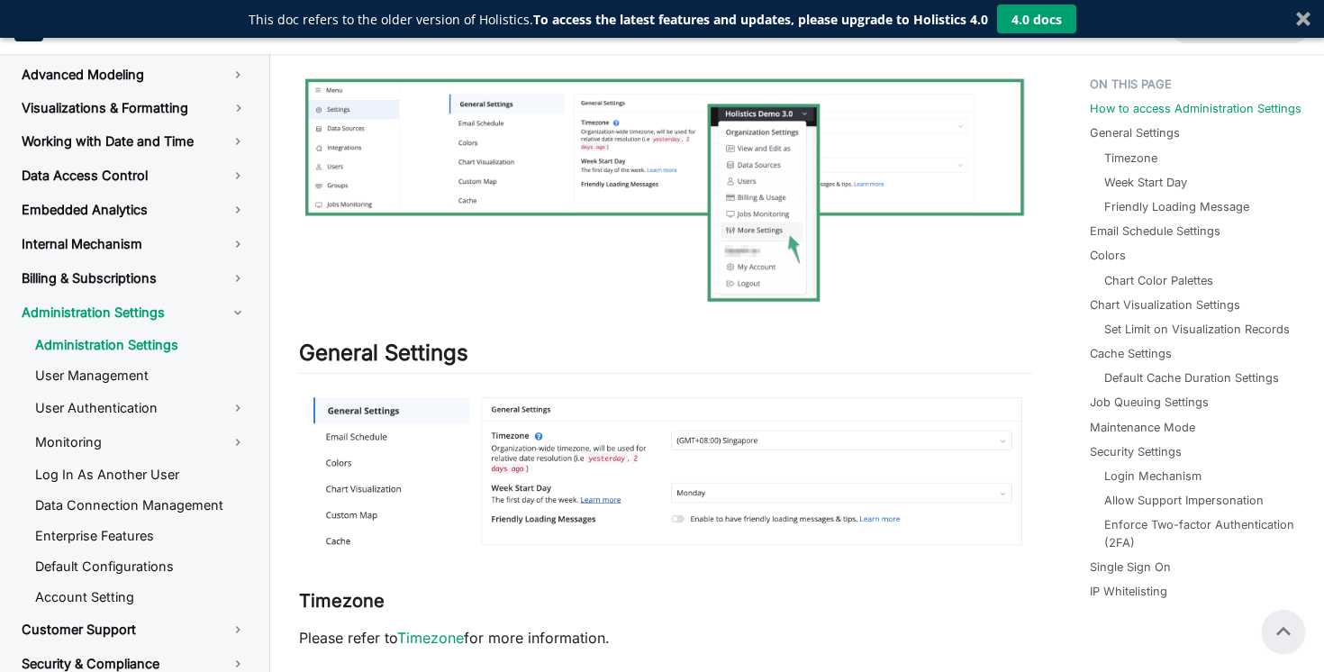
scroll to position [349, 0]
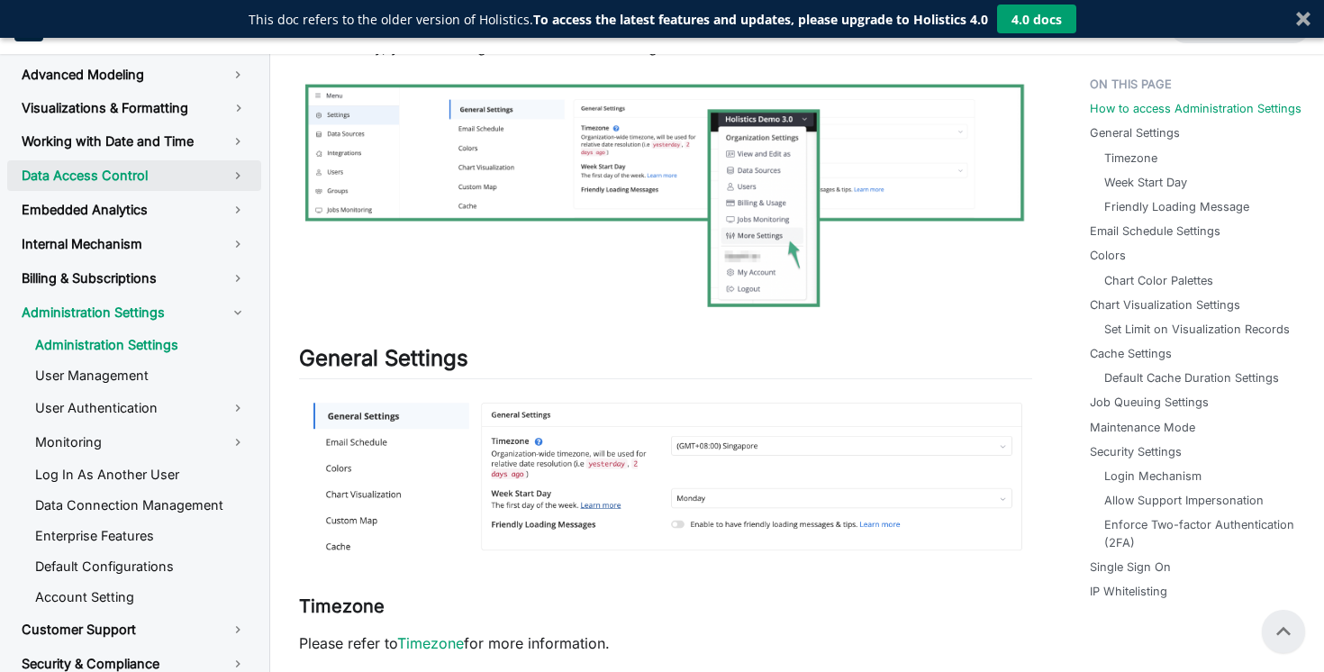
click at [184, 160] on link "Data Access Control" at bounding box center [134, 175] width 254 height 31
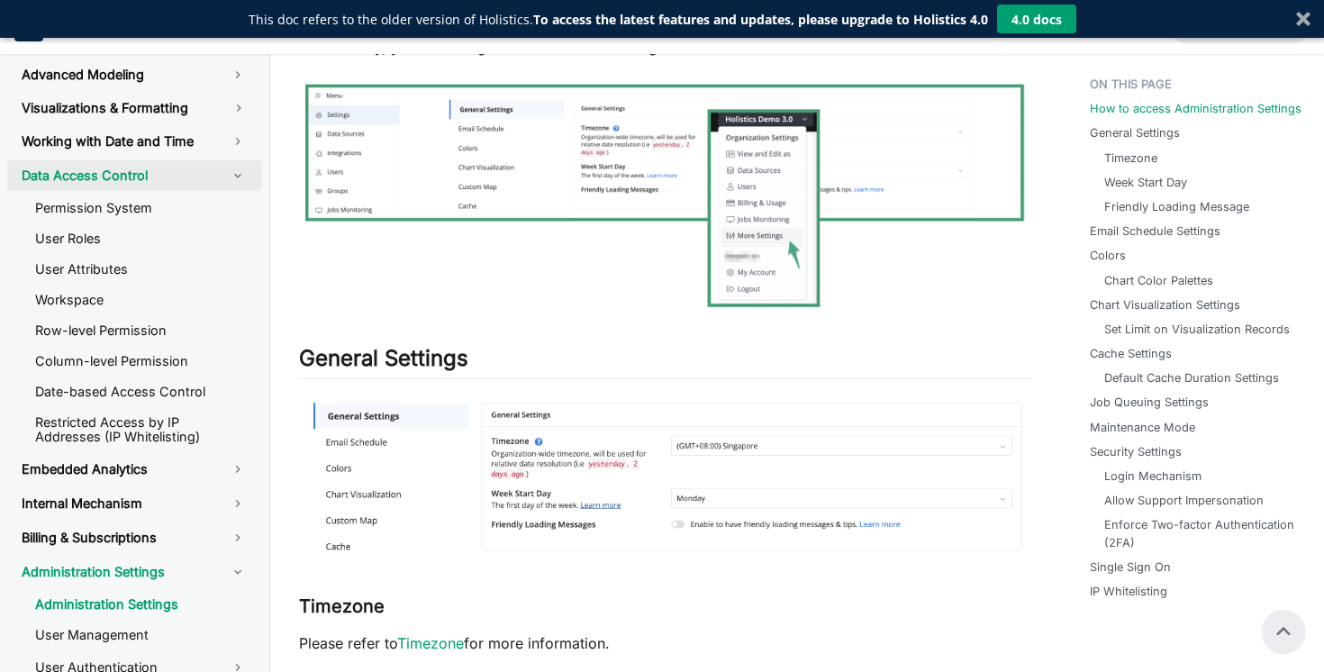
click at [185, 160] on link "Data Access Control" at bounding box center [134, 175] width 254 height 31
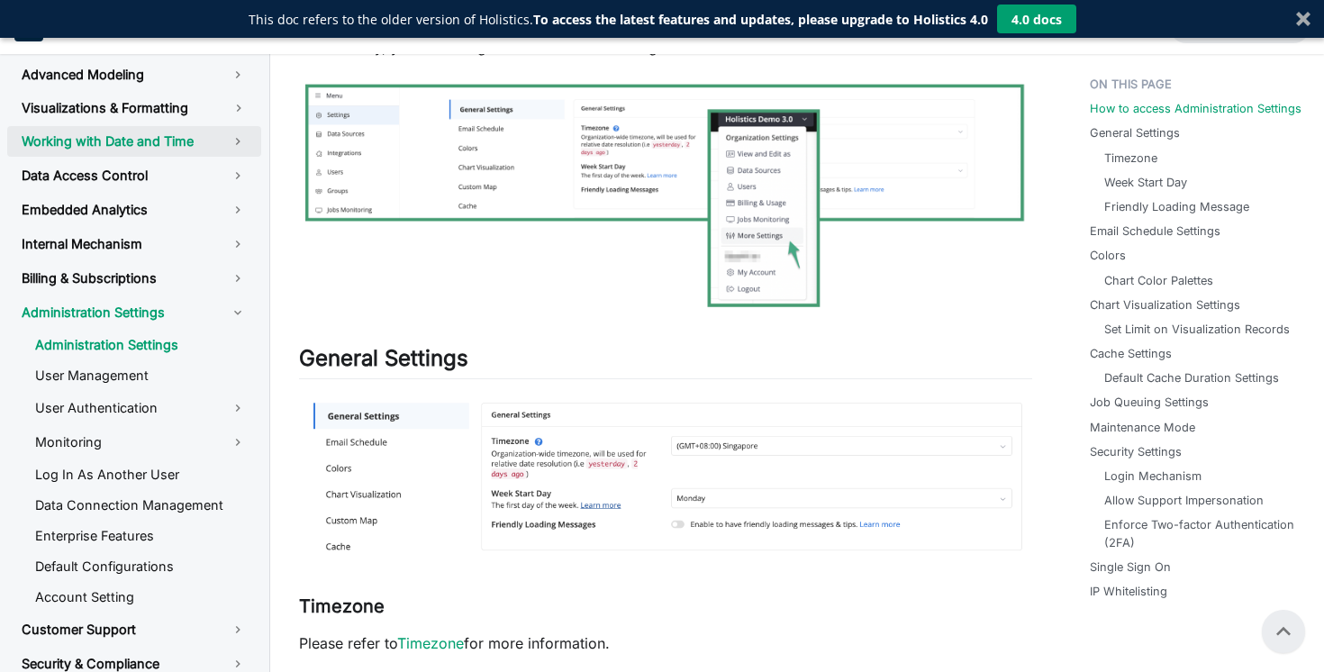
click at [182, 137] on link "Working with Date and Time" at bounding box center [134, 141] width 254 height 31
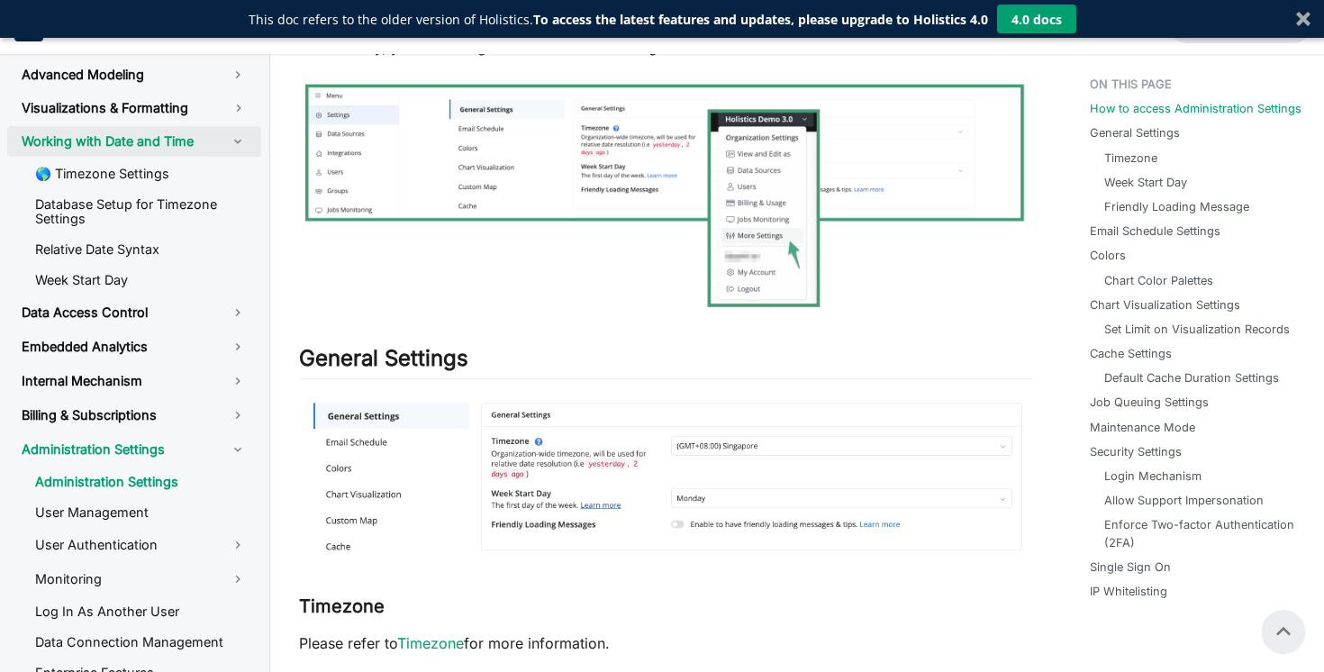
click at [182, 137] on link "Working with Date and Time" at bounding box center [134, 141] width 254 height 31
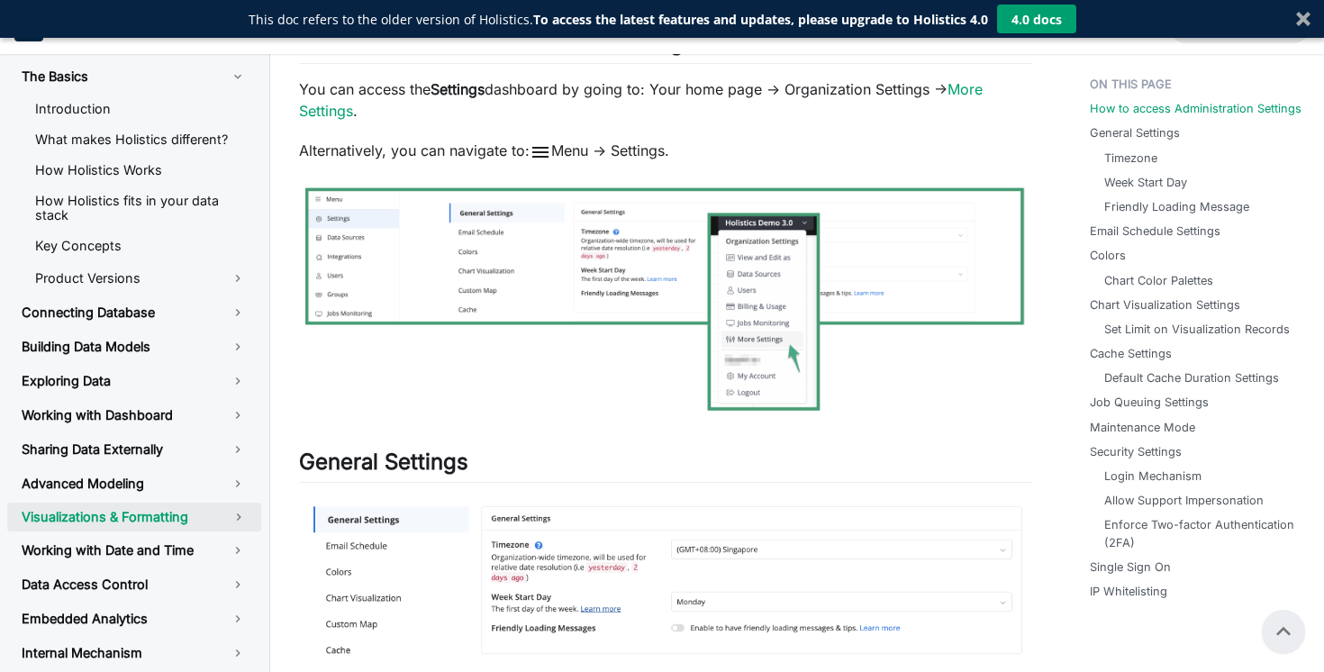
scroll to position [216, 0]
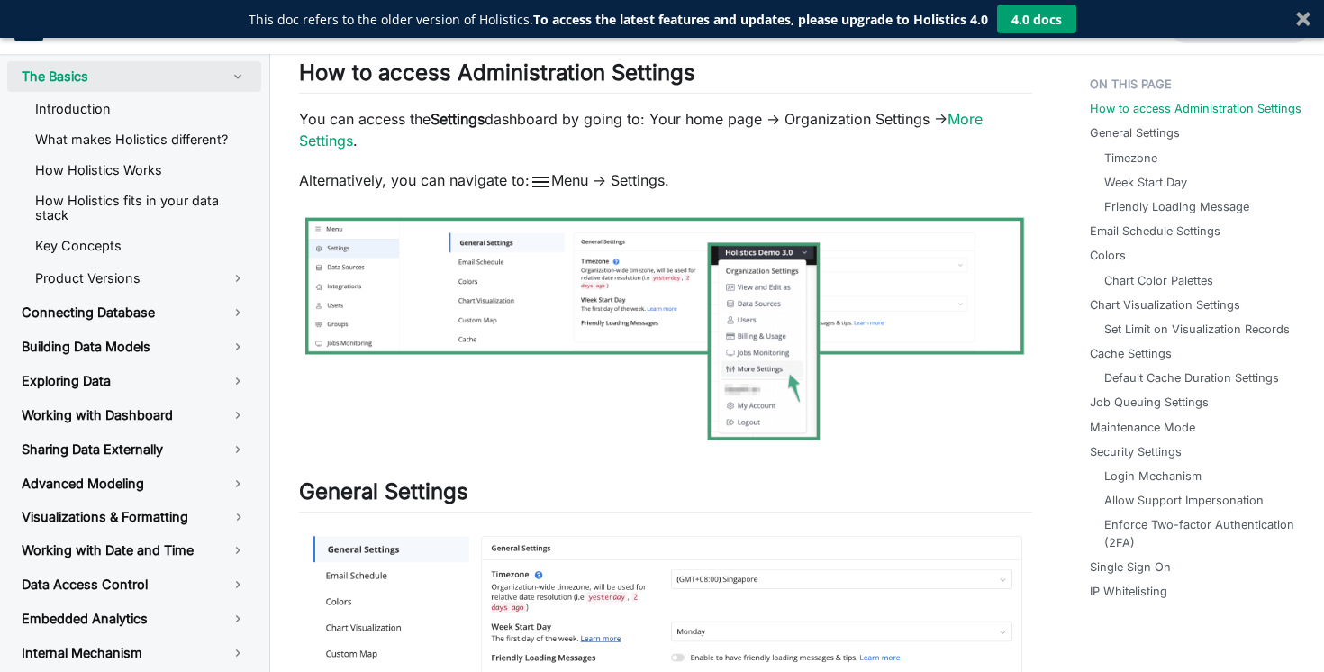
click at [158, 72] on link "The Basics" at bounding box center [134, 76] width 254 height 31
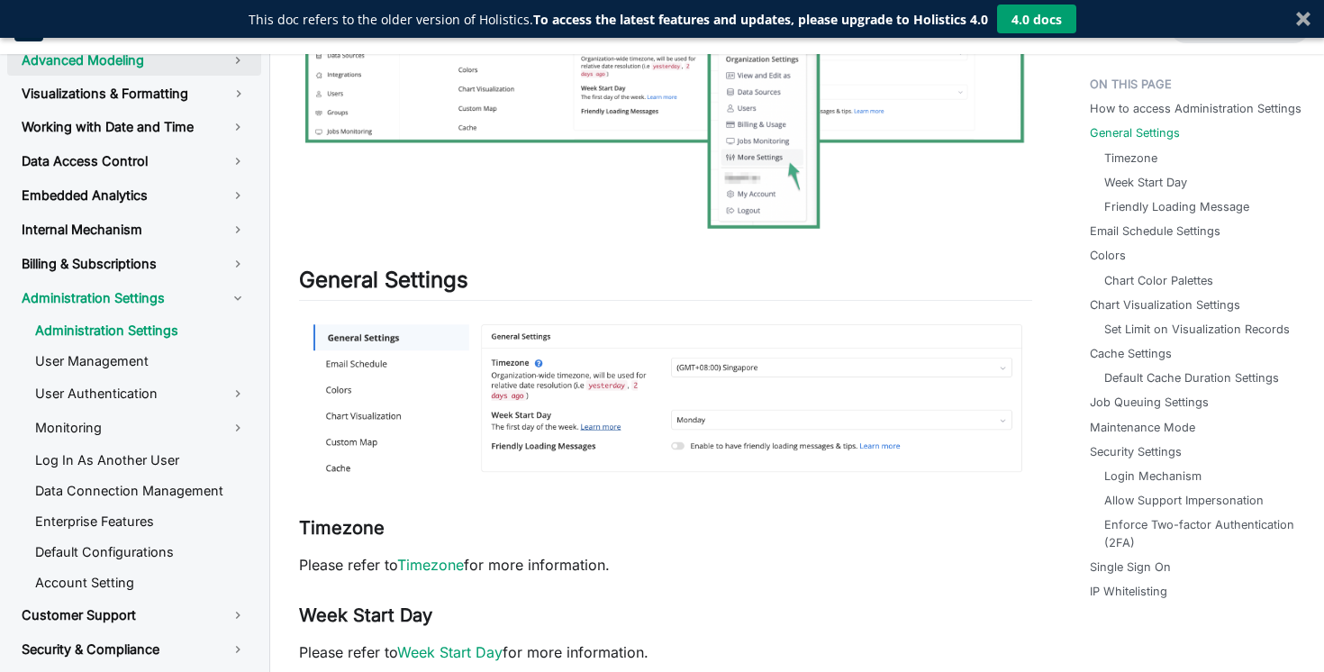
scroll to position [431, 0]
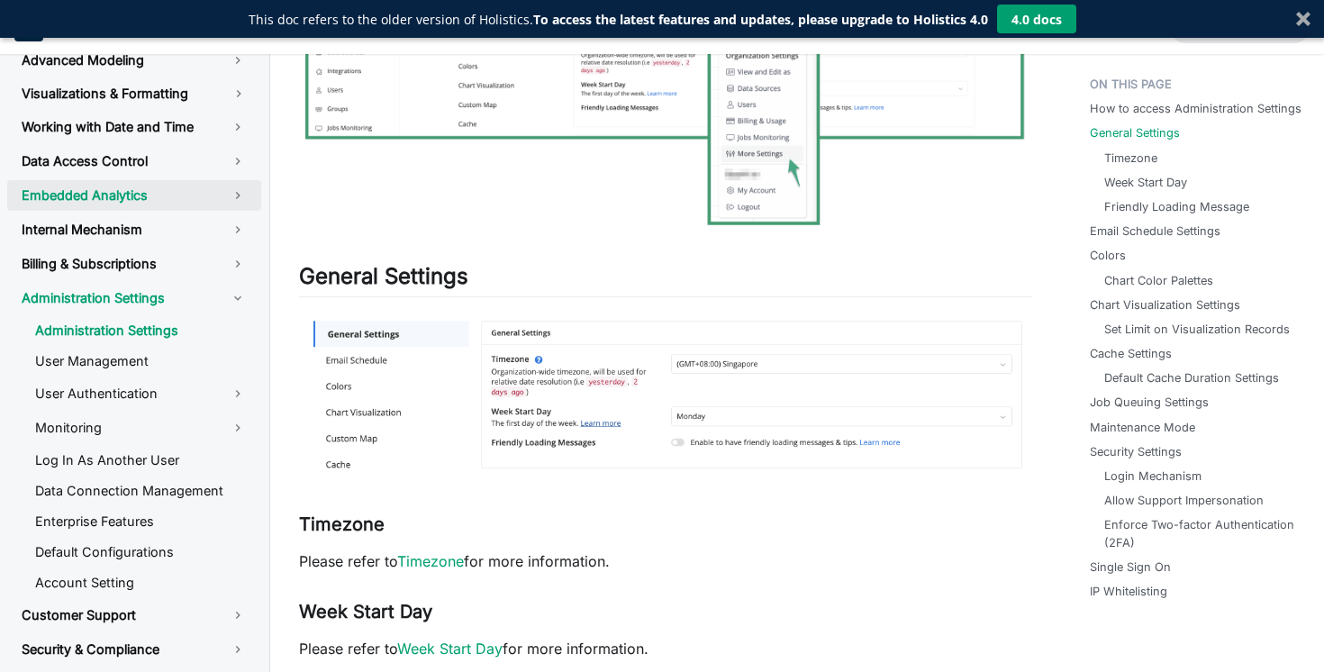
click at [158, 197] on link "Embedded Analytics" at bounding box center [134, 195] width 254 height 31
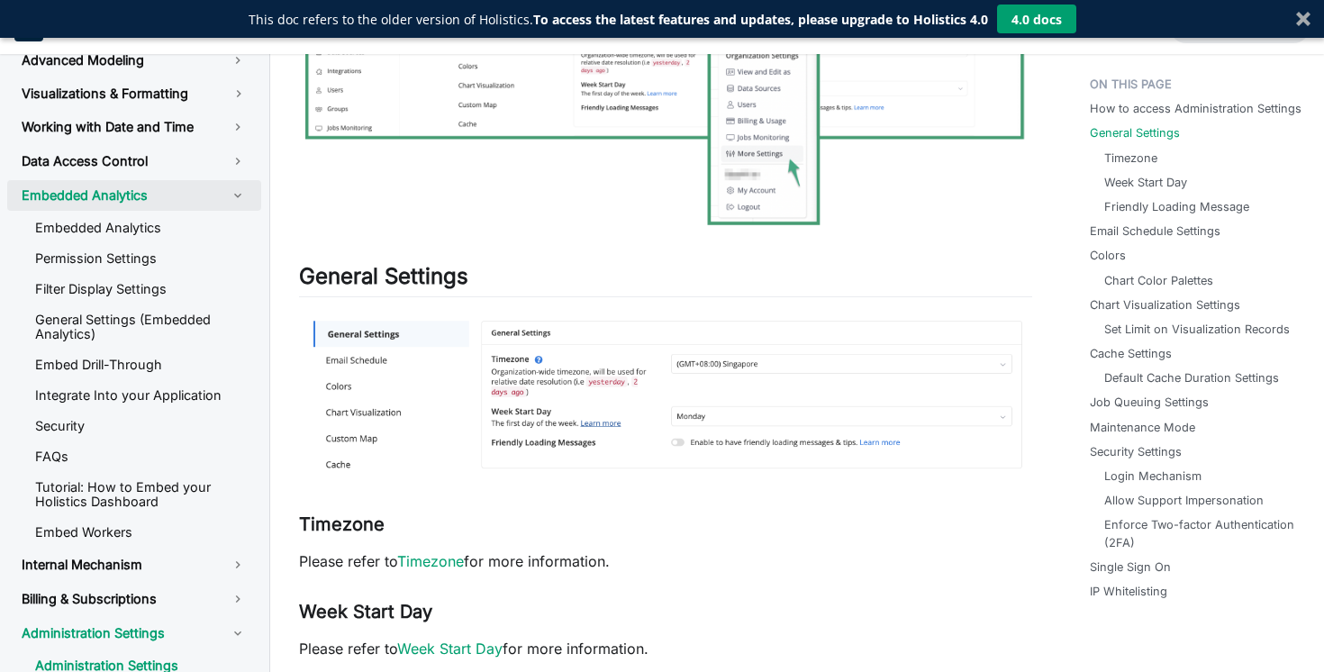
click at [158, 197] on link "Embedded Analytics" at bounding box center [134, 195] width 254 height 31
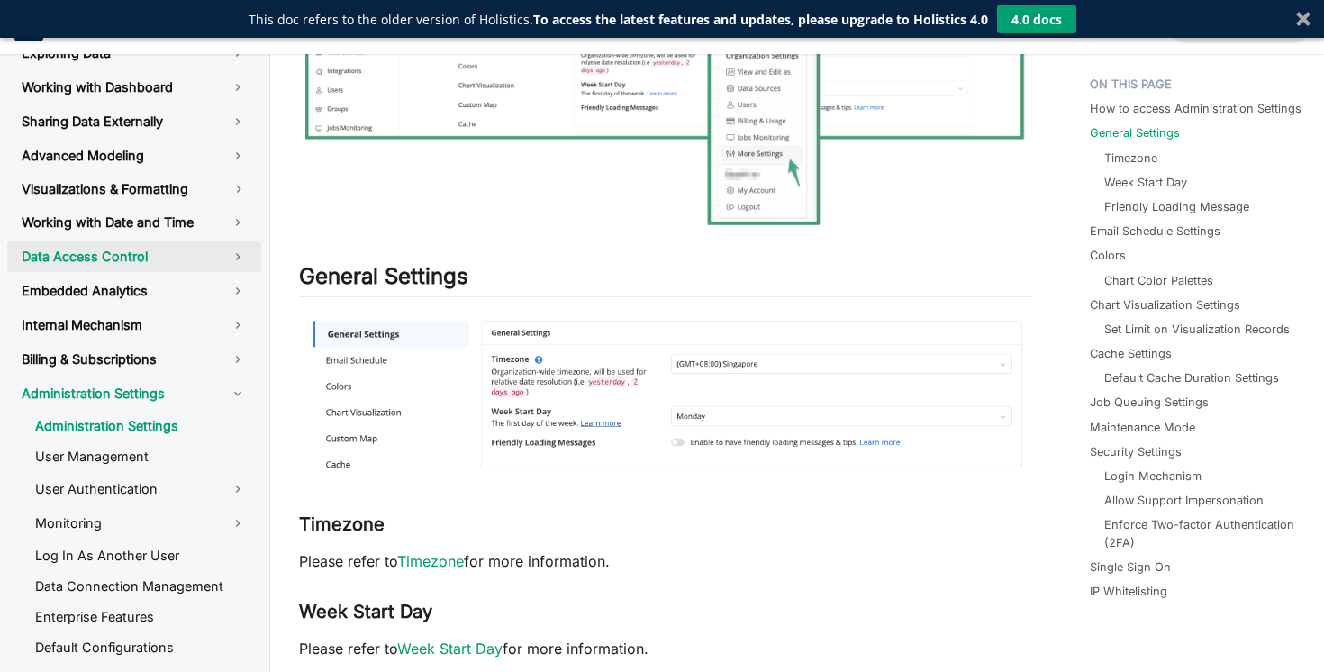
scroll to position [121, 0]
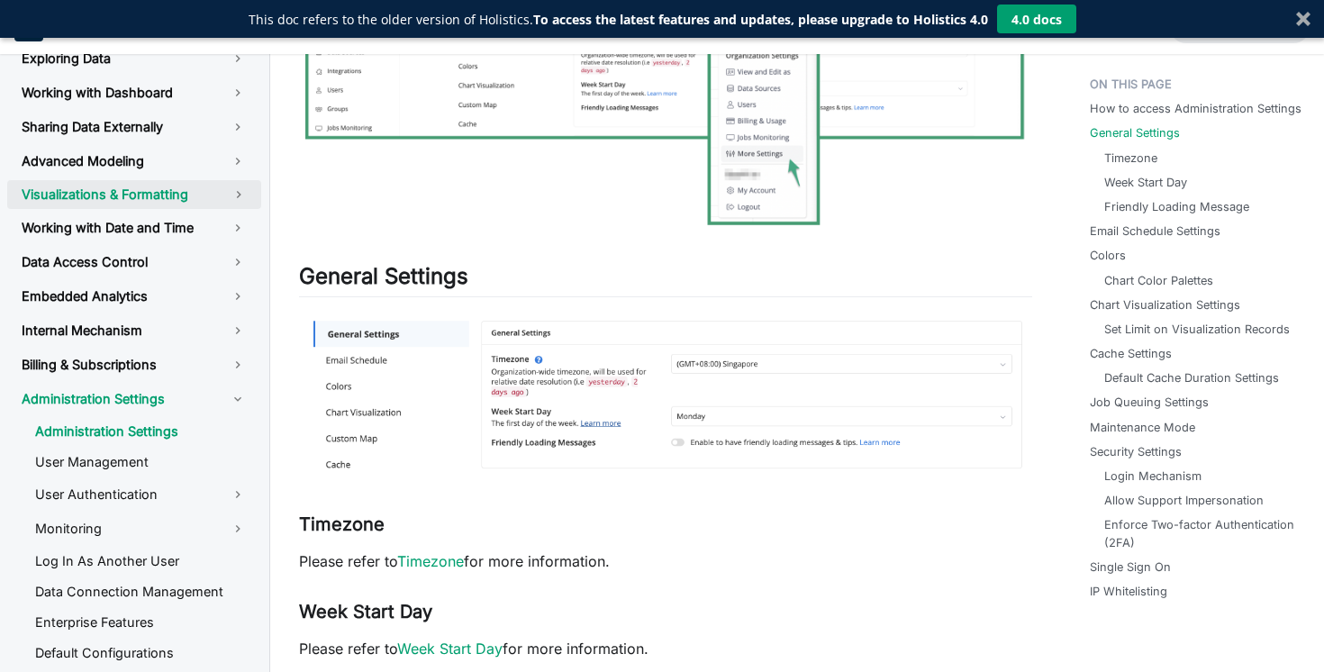
click at [157, 197] on link "Visualizations & Formatting" at bounding box center [111, 194] width 209 height 29
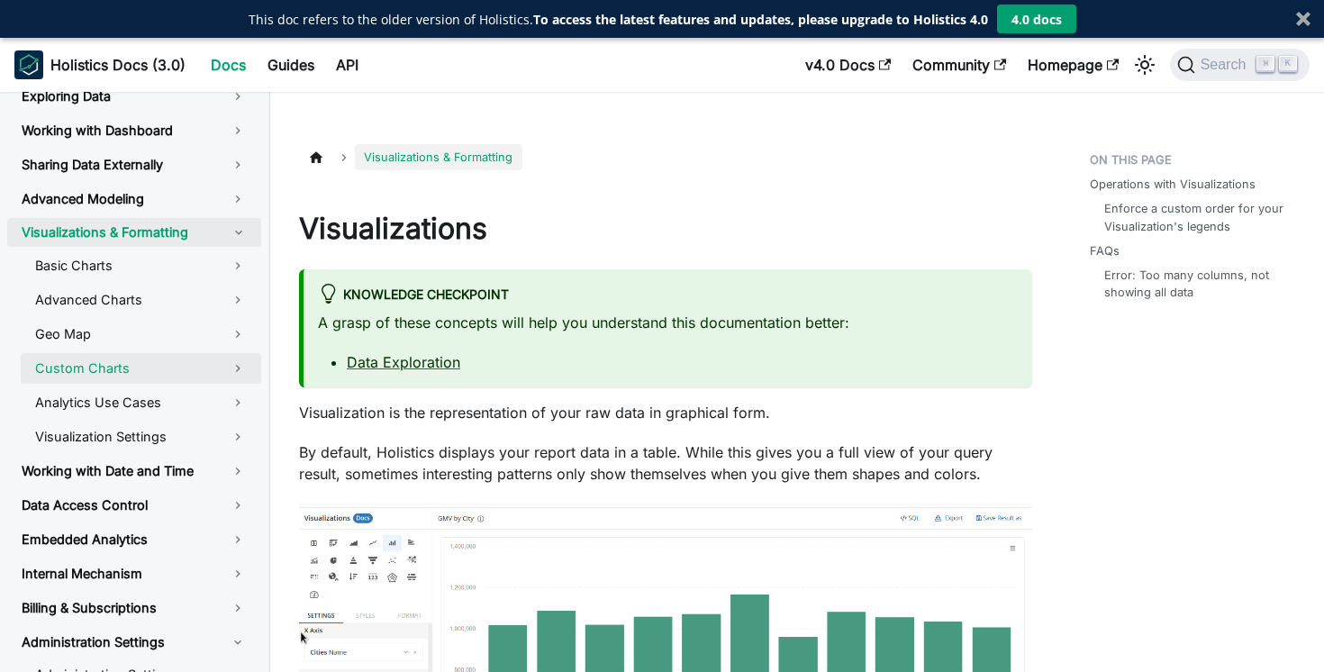
click at [161, 353] on link "Custom Charts" at bounding box center [141, 368] width 240 height 31
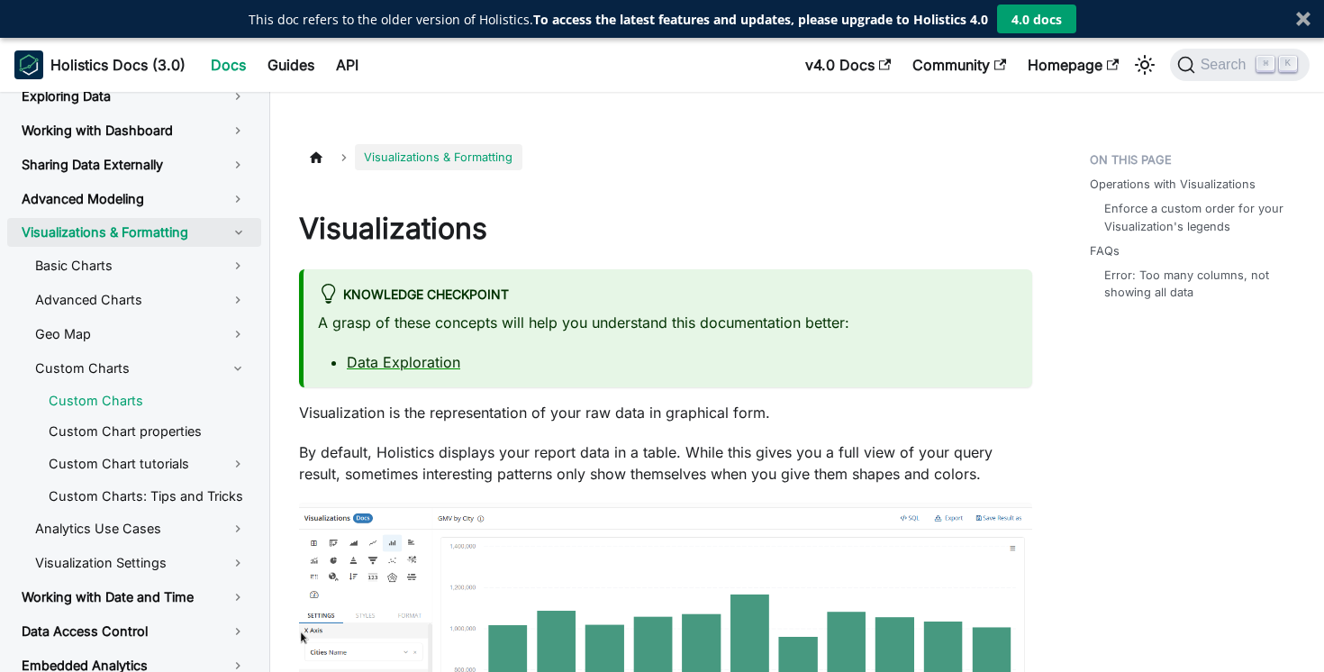
click at [171, 405] on link "Custom Charts" at bounding box center [147, 400] width 227 height 27
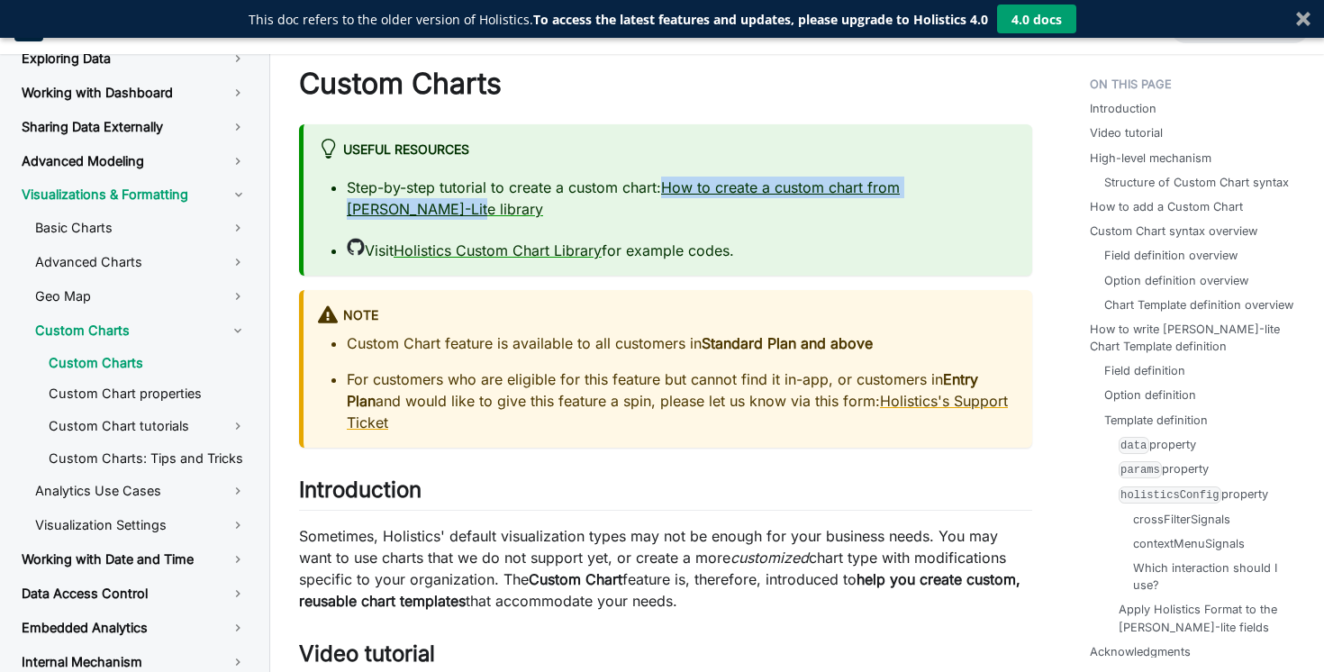
scroll to position [143, 0]
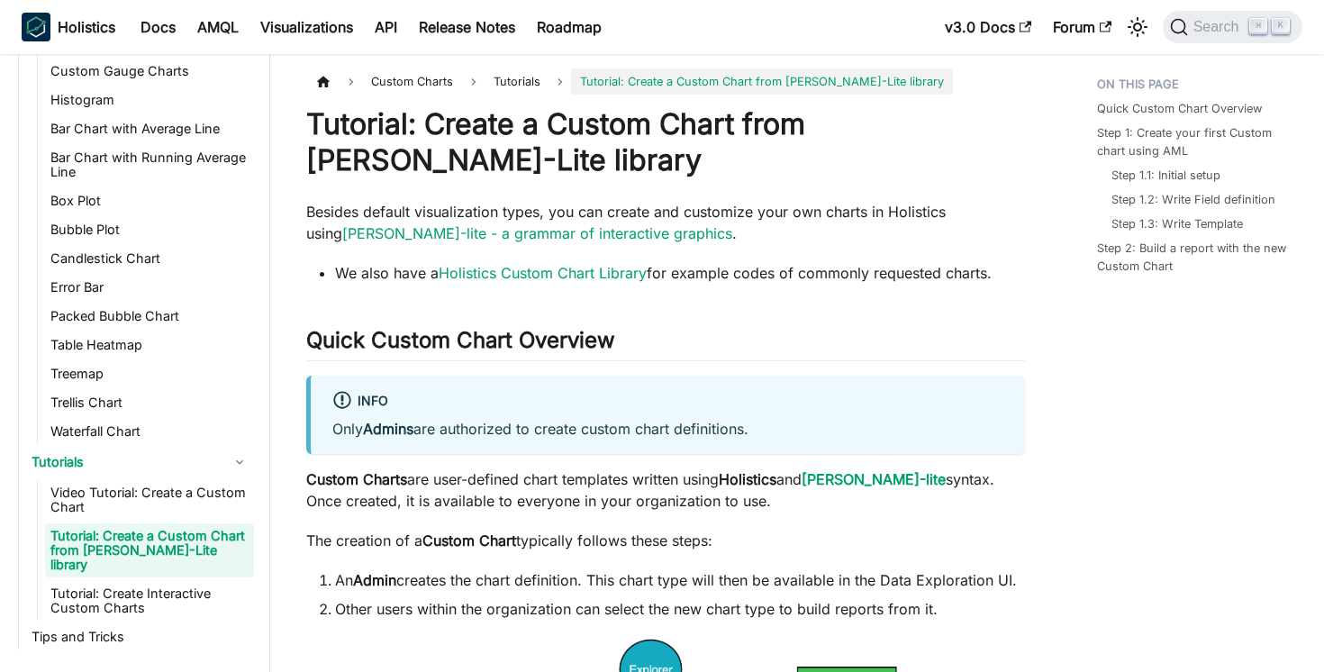
click at [556, 206] on p "Besides default visualization types, you can create and customize your own char…" at bounding box center [665, 222] width 719 height 43
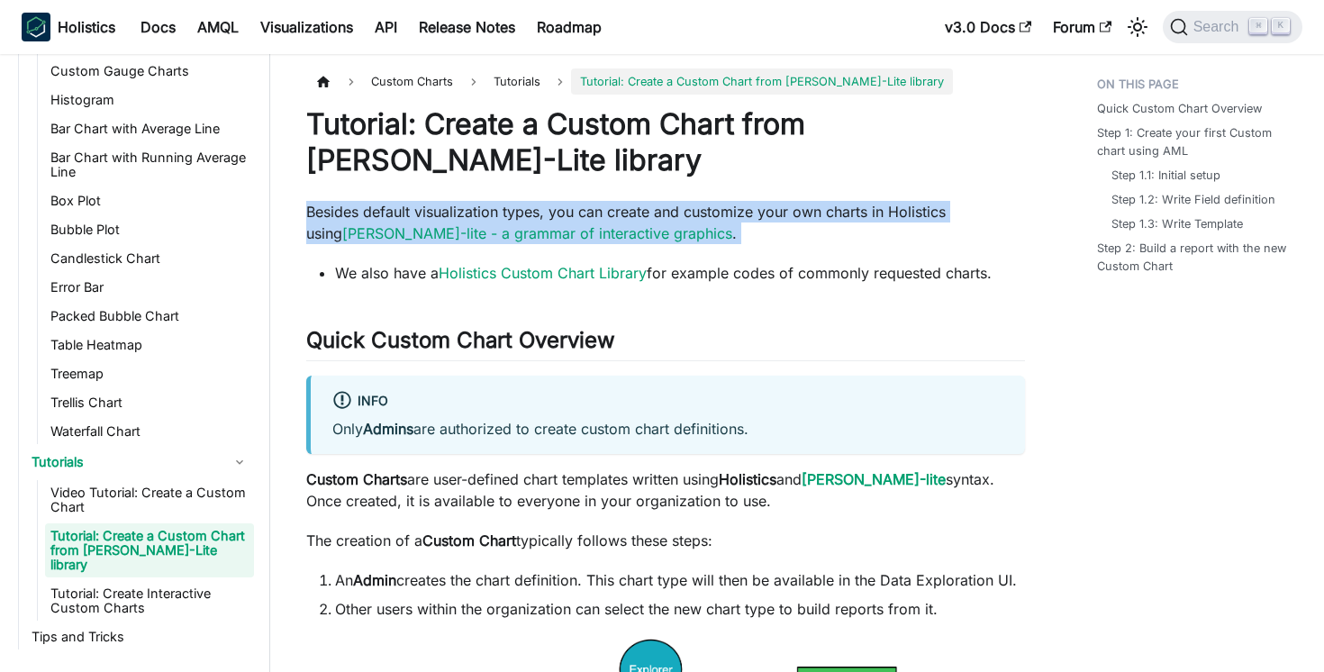
click at [556, 206] on p "Besides default visualization types, you can create and customize your own char…" at bounding box center [665, 222] width 719 height 43
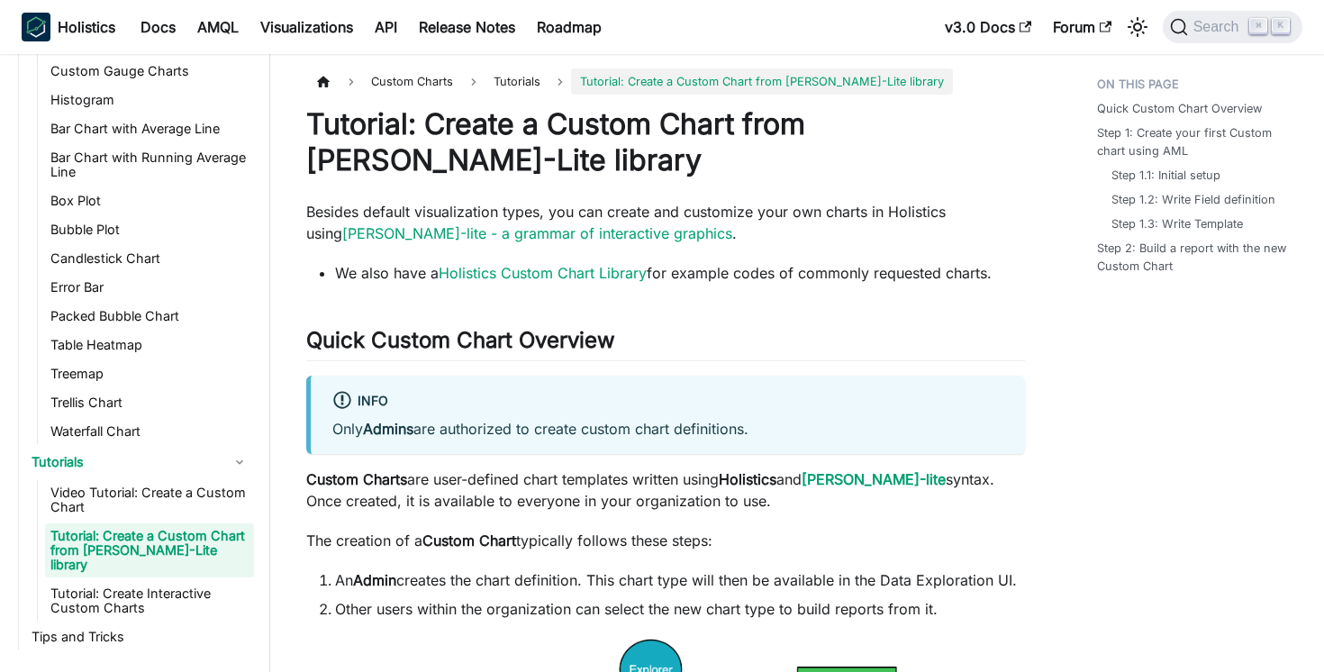
click at [556, 206] on p "Besides default visualization types, you can create and customize your own char…" at bounding box center [665, 222] width 719 height 43
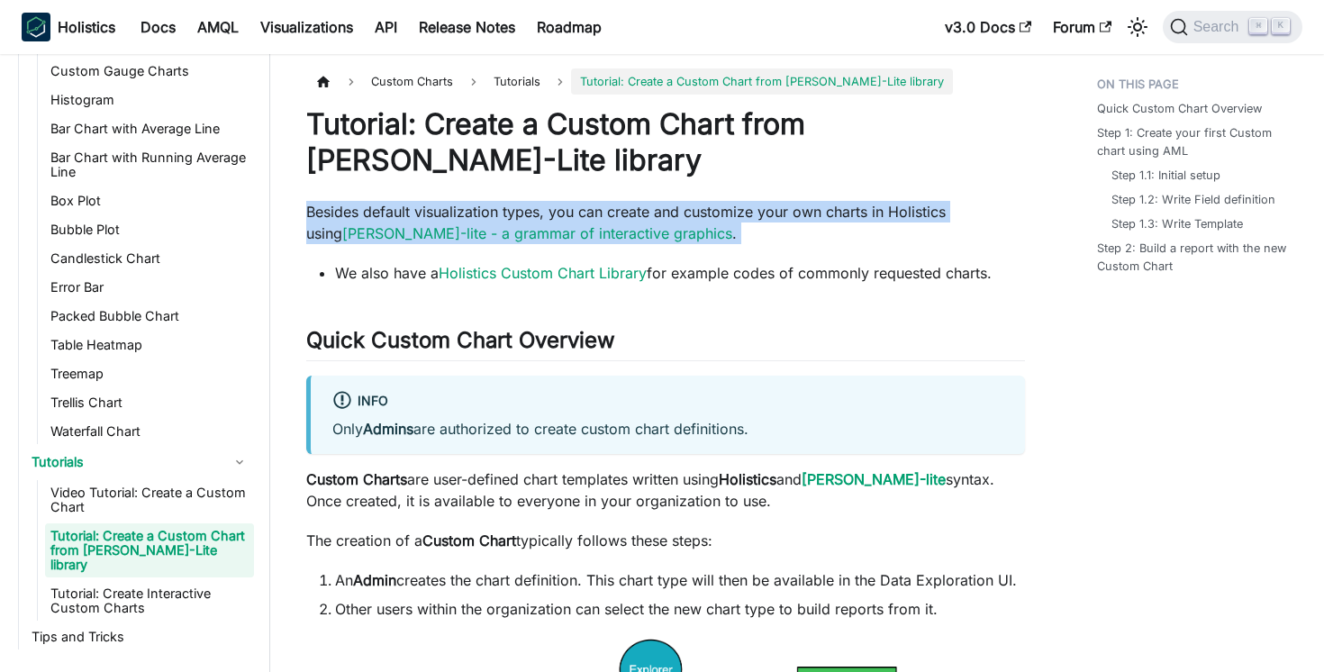
click at [556, 206] on p "Besides default visualization types, you can create and customize your own char…" at bounding box center [665, 222] width 719 height 43
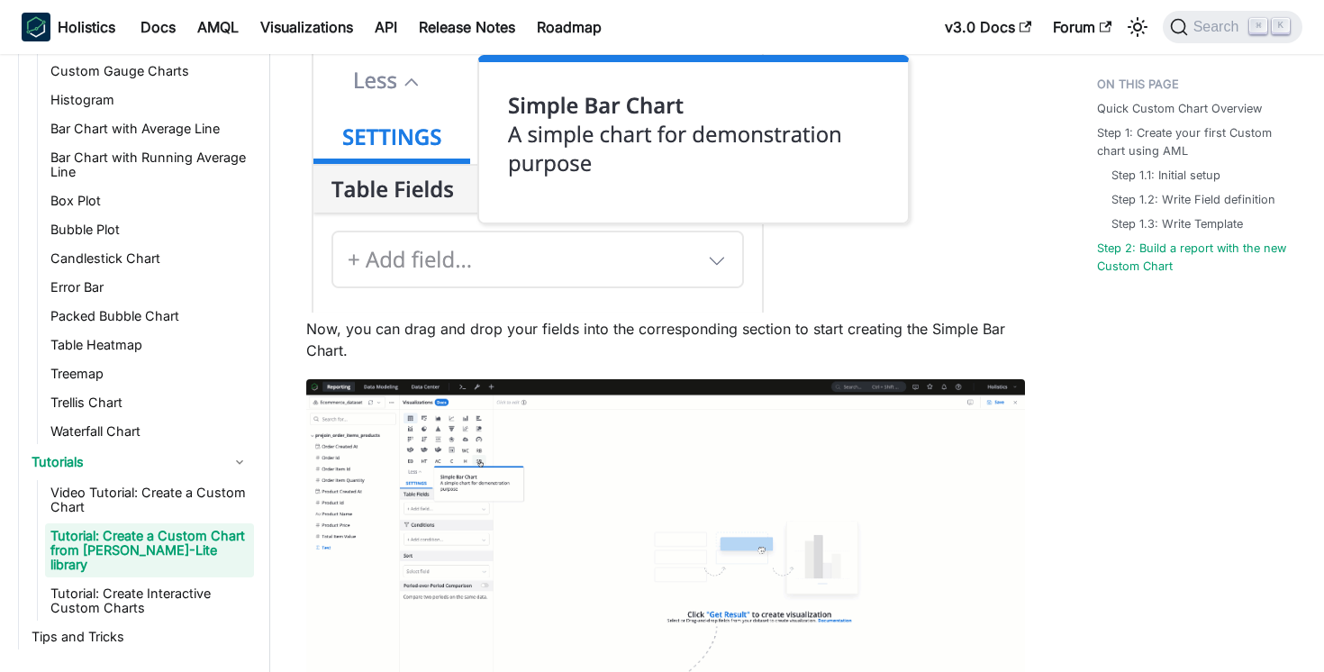
scroll to position [5770, 0]
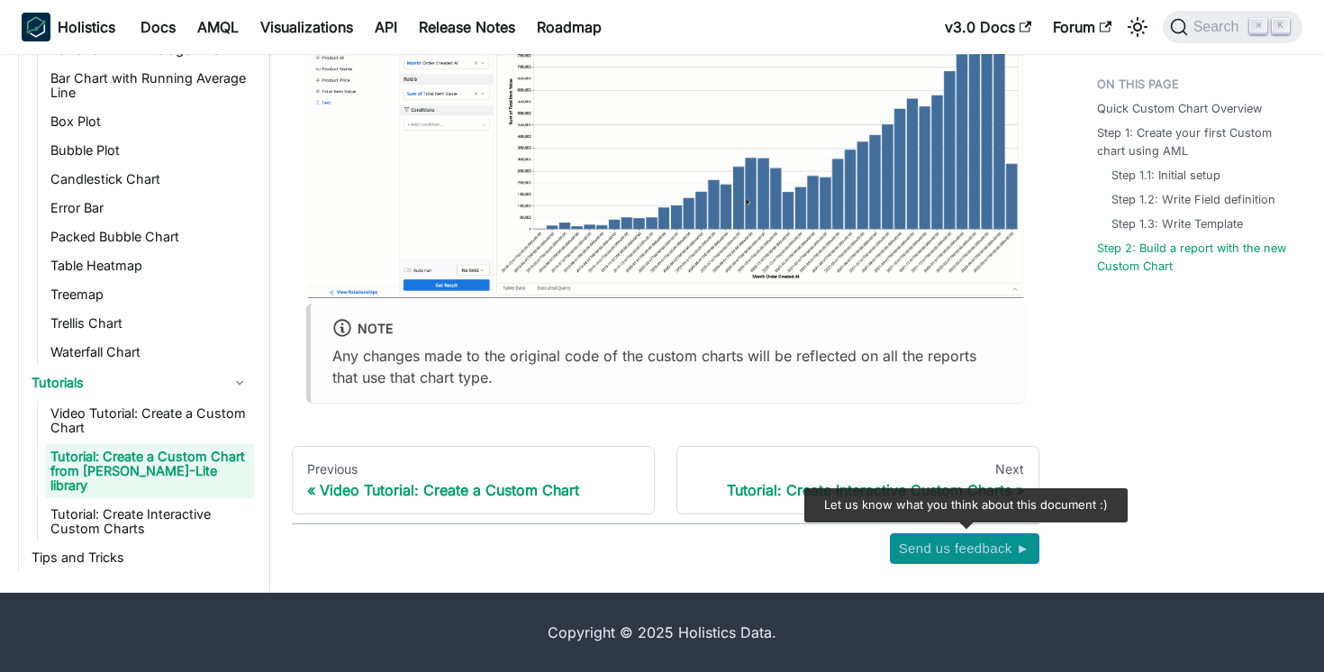
click at [952, 545] on span "Send us feedback ►" at bounding box center [964, 548] width 131 height 23
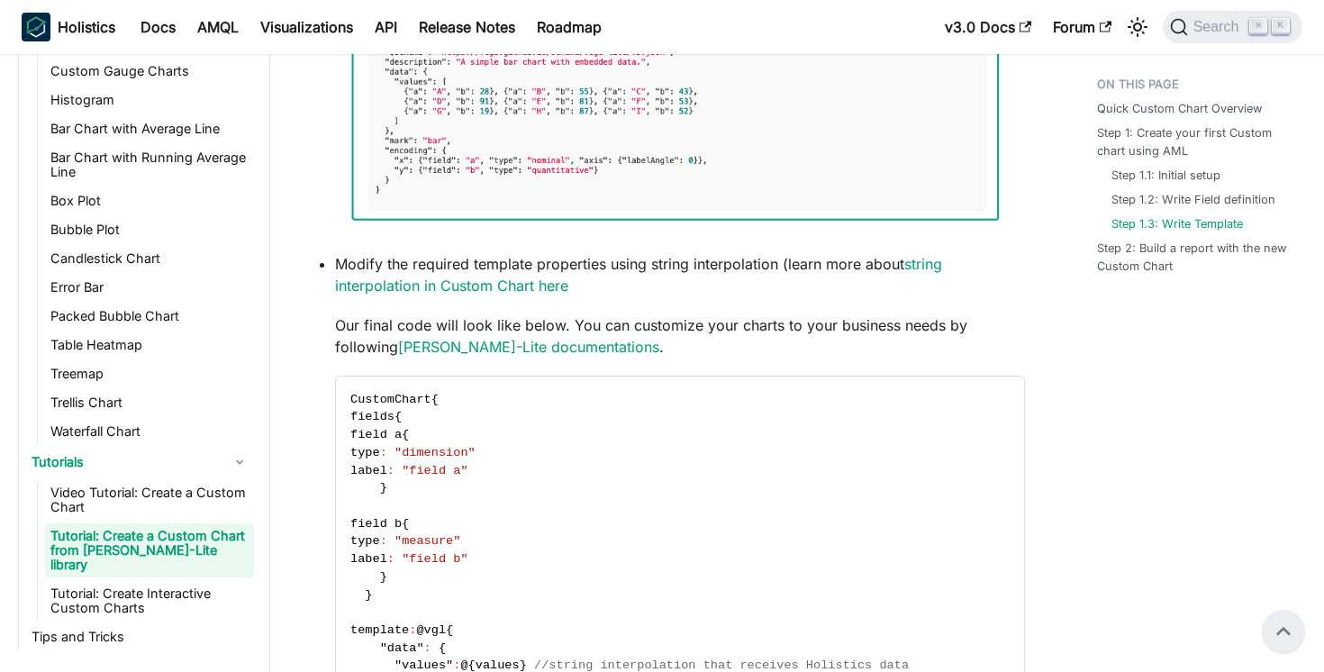
scroll to position [3790, 0]
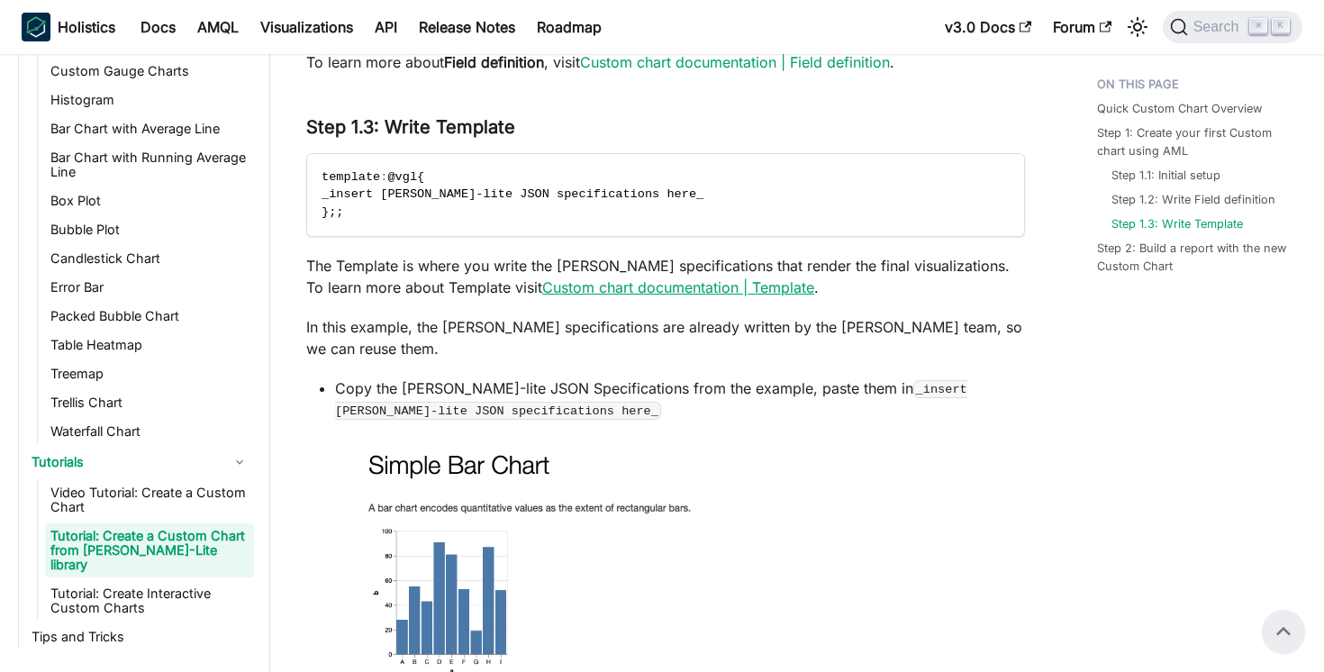
click at [547, 296] on link "Custom chart documentation | Template" at bounding box center [678, 287] width 272 height 18
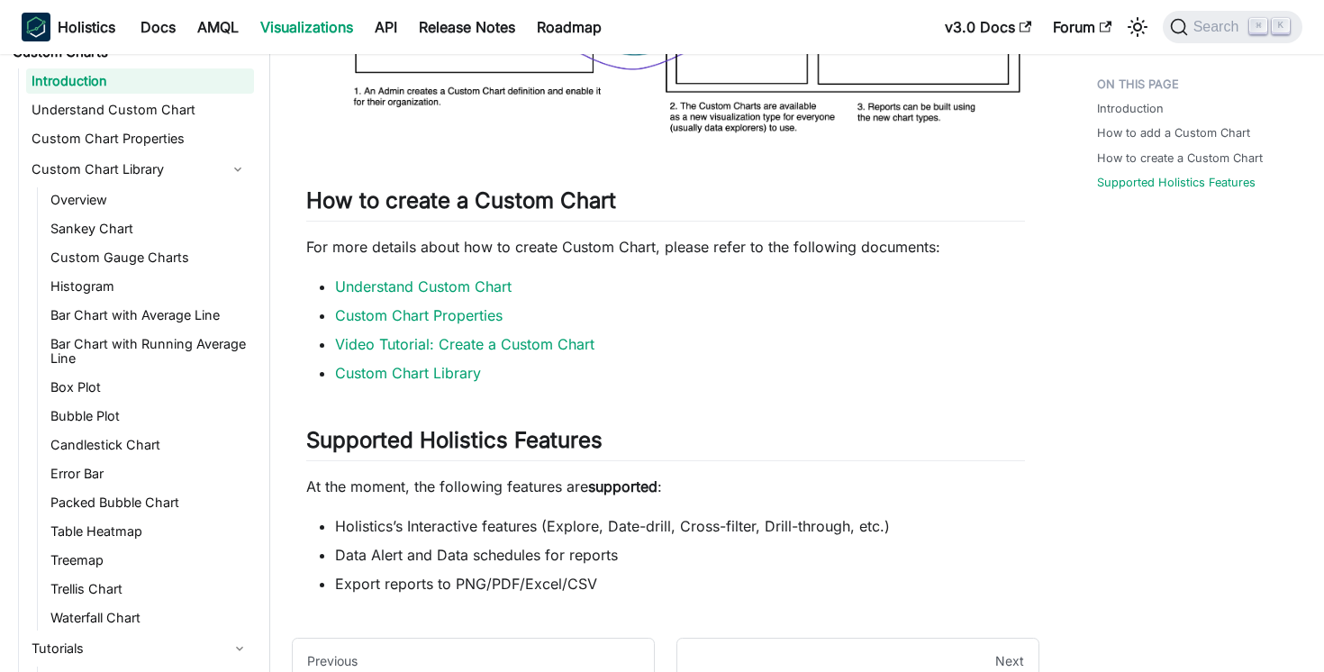
scroll to position [2197, 0]
